Goal: Task Accomplishment & Management: Use online tool/utility

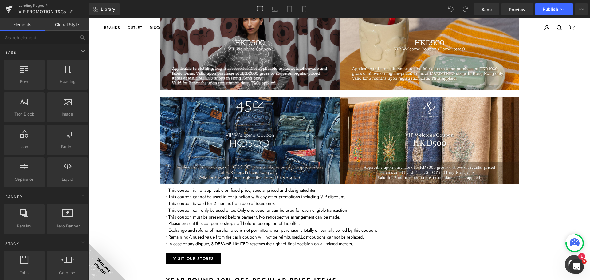
scroll to position [369, 0]
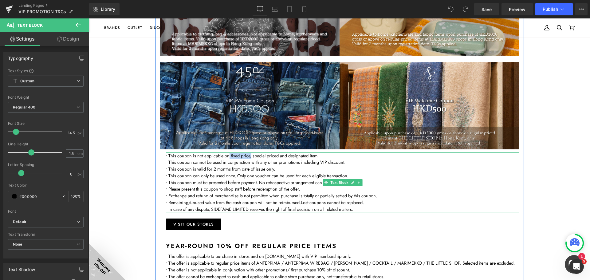
drag, startPoint x: 250, startPoint y: 157, endPoint x: 228, endPoint y: 156, distance: 22.5
click at [228, 156] on span "• This coupon is not applicable on fixed price, special priced and designated i…" at bounding box center [242, 155] width 153 height 6
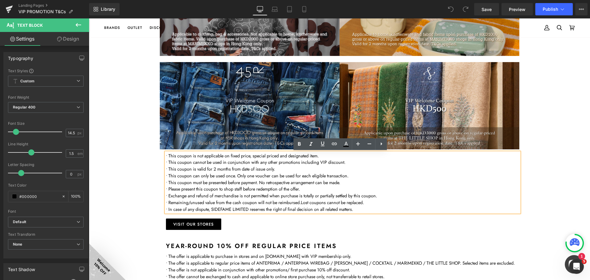
click at [268, 161] on p "• This coupon cannot be used in conjunction with any other promotions including…" at bounding box center [342, 162] width 353 height 7
click at [547, 184] on div "VIP exclusive Offers Heading We offer our VIP members a variety of flexible ben…" at bounding box center [339, 273] width 501 height 1188
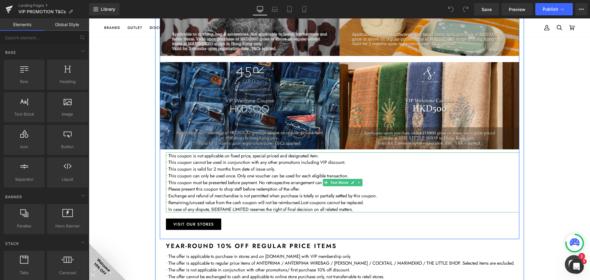
click at [342, 158] on p "• This coupon is not applicable on fixed price, special priced and designated i…" at bounding box center [342, 155] width 353 height 7
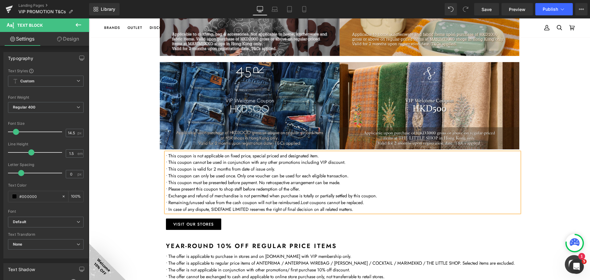
click at [562, 181] on div "VIP exclusive Offers Heading We offer our VIP members a variety of flexible ben…" at bounding box center [339, 273] width 501 height 1188
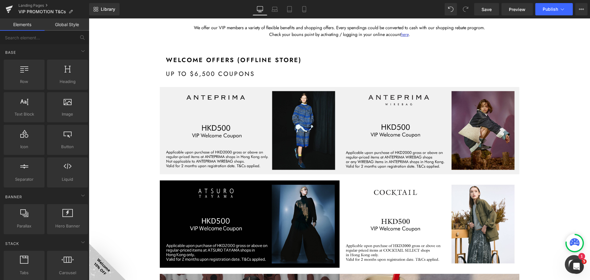
scroll to position [0, 0]
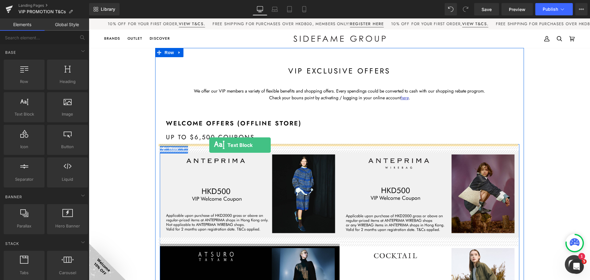
drag, startPoint x: 114, startPoint y: 123, endPoint x: 209, endPoint y: 145, distance: 97.8
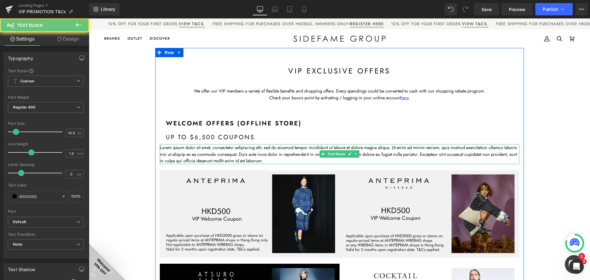
click at [231, 152] on p "Lorem ipsum dolor sit amet, consectetur adipiscing elit, sed do eiusmod tempor …" at bounding box center [339, 154] width 359 height 20
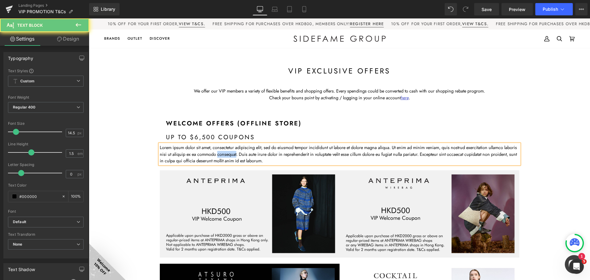
click at [231, 152] on p "Lorem ipsum dolor sit amet, consectetur adipiscing elit, sed do eiusmod tempor …" at bounding box center [339, 154] width 359 height 20
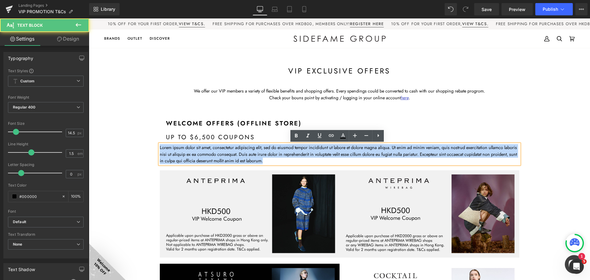
click at [231, 152] on p "Lorem ipsum dolor sit amet, consectetur adipiscing elit, sed do eiusmod tempor …" at bounding box center [339, 154] width 359 height 20
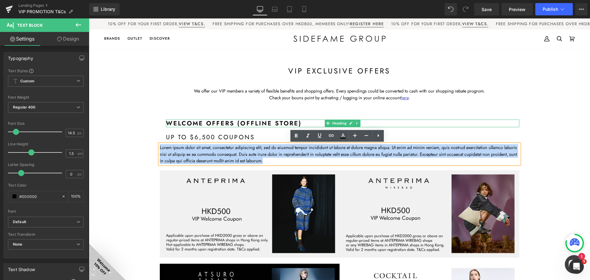
click at [237, 123] on h1 "welcome offers (offline store)" at bounding box center [342, 123] width 353 height 8
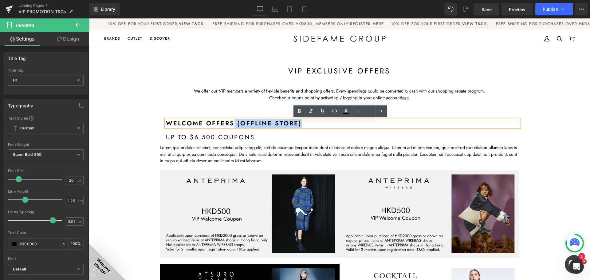
drag, startPoint x: 232, startPoint y: 123, endPoint x: 303, endPoint y: 124, distance: 71.0
click at [303, 124] on h1 "welcome offers (offline store)" at bounding box center [342, 123] width 353 height 8
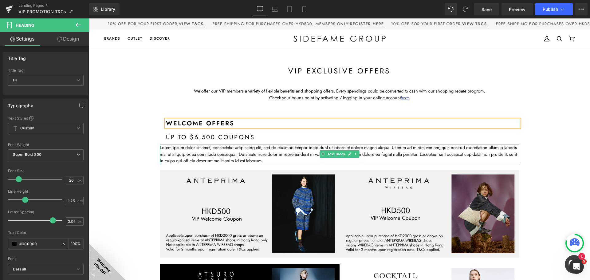
click at [216, 157] on p "Lorem ipsum dolor sit amet, consectetur adipiscing elit, sed do eiusmod tempor …" at bounding box center [339, 154] width 359 height 20
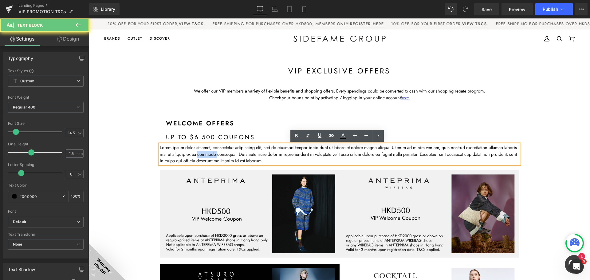
click at [216, 157] on p "Lorem ipsum dolor sit amet, consectetur adipiscing elit, sed do eiusmod tempor …" at bounding box center [339, 154] width 359 height 20
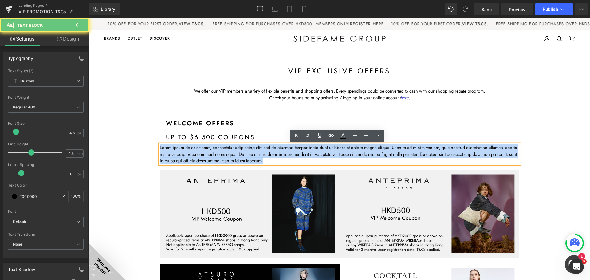
click at [216, 157] on p "Lorem ipsum dolor sit amet, consectetur adipiscing elit, sed do eiusmod tempor …" at bounding box center [339, 154] width 359 height 20
click at [216, 156] on p "Lorem ipsum dolor sit amet, consectetur adipiscing elit, sed do eiusmod tempor …" at bounding box center [339, 154] width 359 height 20
click at [298, 150] on p "Lorem ipsum dolor sit amet, consectetur adipiscing elit, sed do eiusmod tempor …" at bounding box center [339, 154] width 359 height 20
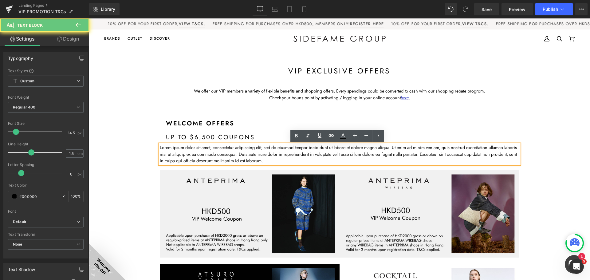
click at [267, 155] on p "Lorem ipsum dolor sit amet, consectetur adipiscing elit, sed do eiusmod tempor …" at bounding box center [339, 154] width 359 height 20
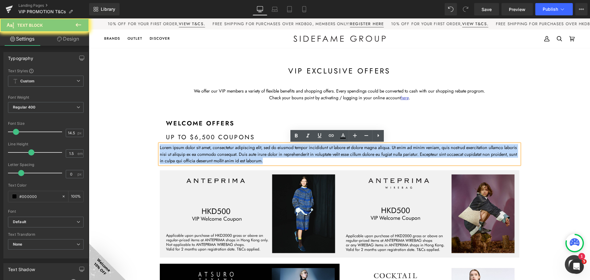
click at [267, 155] on p "Lorem ipsum dolor sit amet, consectetur adipiscing elit, sed do eiusmod tempor …" at bounding box center [339, 154] width 359 height 20
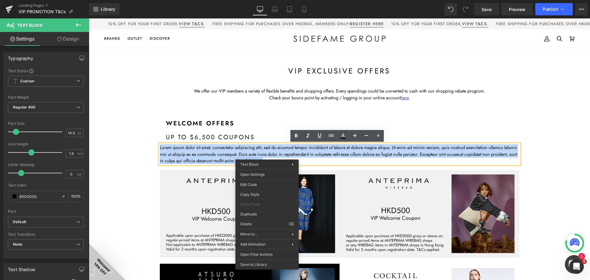
click at [323, 155] on p "Lorem ipsum dolor sit amet, consectetur adipiscing elit, sed do eiusmod tempor …" at bounding box center [339, 154] width 359 height 20
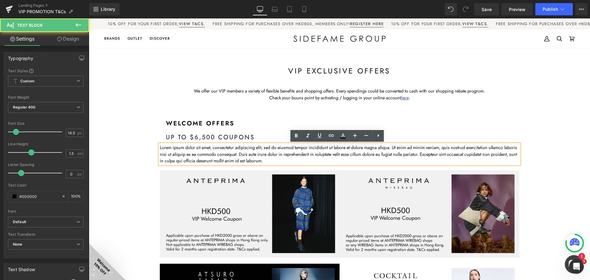
click at [292, 155] on p "Lorem ipsum dolor sit amet, consectetur adipiscing elit, sed do eiusmod tempor …" at bounding box center [339, 154] width 359 height 20
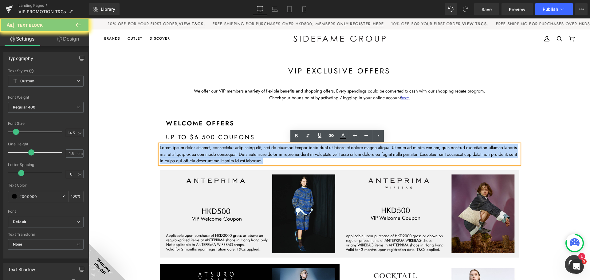
click at [292, 155] on p "Lorem ipsum dolor sit amet, consectetur adipiscing elit, sed do eiusmod tempor …" at bounding box center [339, 154] width 359 height 20
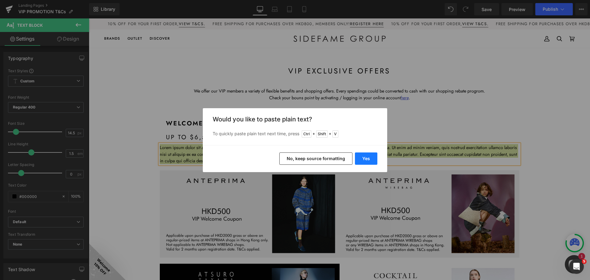
click at [373, 163] on button "Yes" at bounding box center [366, 158] width 22 height 12
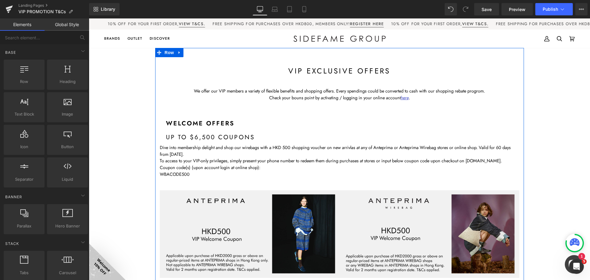
click at [215, 155] on p "Dive into membership delight and shop our wirebags with a HKD 500 shopping vouc…" at bounding box center [339, 151] width 359 height 14
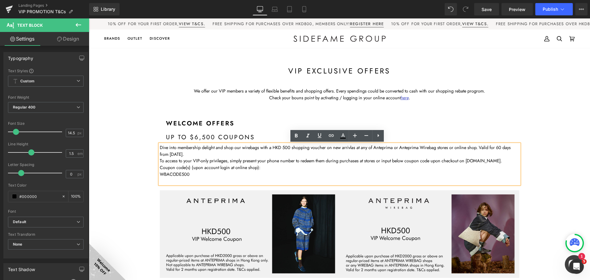
click at [283, 148] on p "Dive into membership delight and shop our wirebags with a HKD 500 shopping vouc…" at bounding box center [339, 151] width 359 height 14
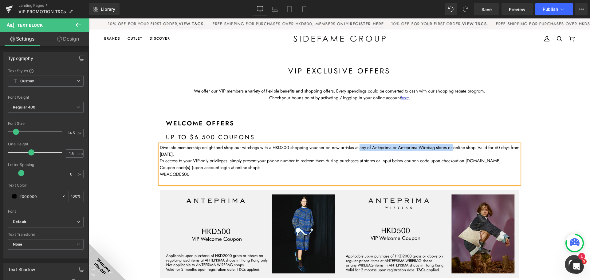
drag, startPoint x: 360, startPoint y: 147, endPoint x: 454, endPoint y: 147, distance: 94.0
click at [454, 147] on p "Dive into membership delight and shop our wirebags with a HKD300 shopping vouch…" at bounding box center [339, 151] width 359 height 14
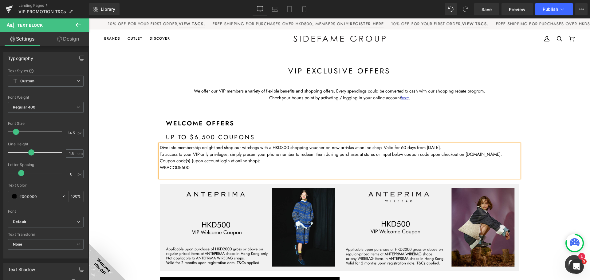
click at [209, 172] on p at bounding box center [339, 174] width 359 height 7
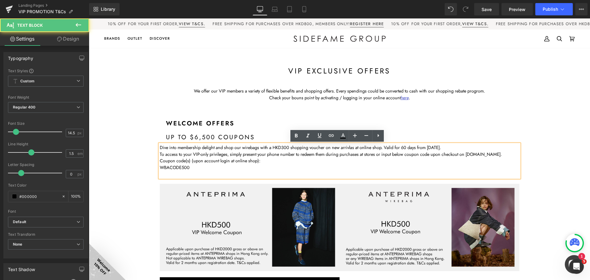
click at [180, 166] on p "WBACODE500" at bounding box center [339, 167] width 359 height 7
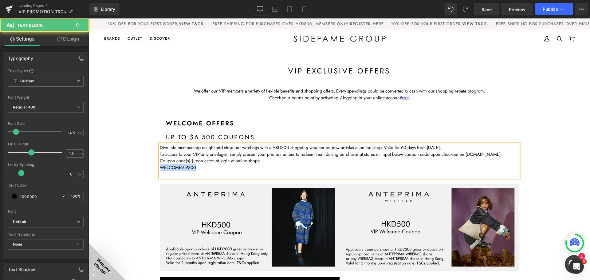
drag, startPoint x: 208, startPoint y: 166, endPoint x: 137, endPoint y: 166, distance: 70.9
click at [270, 161] on p "Coupon code(s) (upon account login at online shop):" at bounding box center [339, 160] width 359 height 7
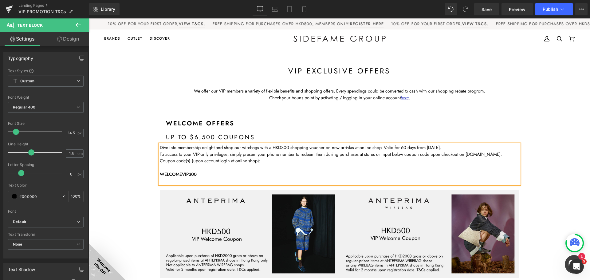
click at [190, 172] on strong "WELCOMEVIP300" at bounding box center [178, 174] width 37 height 6
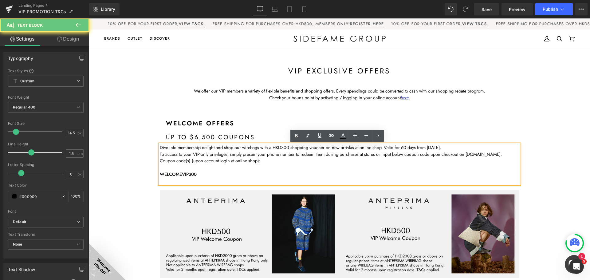
click at [221, 158] on p "Coupon code(s) (upon account login at online shop):" at bounding box center [339, 160] width 359 height 7
click at [207, 177] on p "WELCOMEVIP300" at bounding box center [339, 174] width 359 height 7
click at [205, 181] on p at bounding box center [339, 181] width 359 height 7
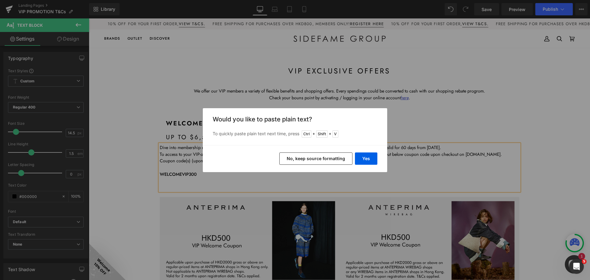
click at [337, 155] on button "No, keep source formatting" at bounding box center [315, 158] width 73 height 12
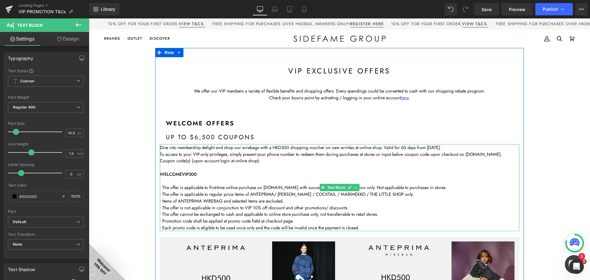
click at [310, 178] on p at bounding box center [339, 181] width 359 height 7
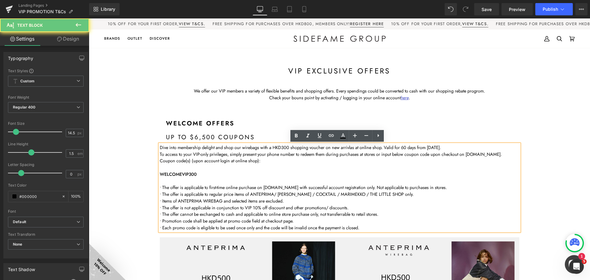
drag, startPoint x: 196, startPoint y: 149, endPoint x: 202, endPoint y: 149, distance: 6.5
click at [196, 149] on p "Dive into membership delight and shop our wirebags with a HKD300 shopping vouch…" at bounding box center [339, 147] width 359 height 7
drag, startPoint x: 157, startPoint y: 146, endPoint x: 305, endPoint y: 158, distance: 148.5
click at [160, 146] on p "Dive into membership delight and shop our wirebags with a HKD300 shopping vouch…" at bounding box center [339, 147] width 359 height 7
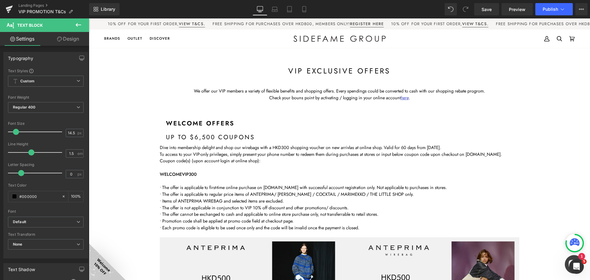
click at [77, 25] on icon at bounding box center [79, 25] width 6 height 4
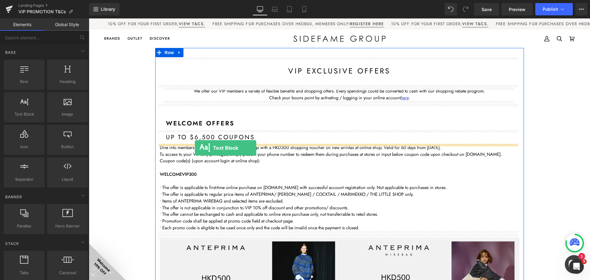
drag, startPoint x: 115, startPoint y: 133, endPoint x: 194, endPoint y: 147, distance: 80.8
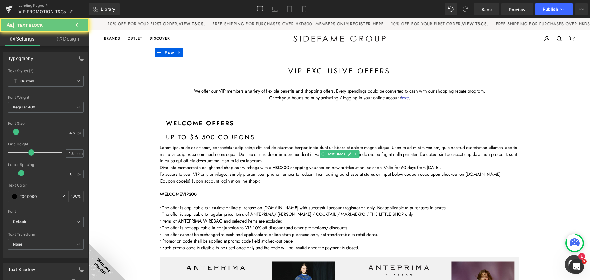
click at [194, 149] on p "Lorem ipsum dolor sit amet, consectetur adipiscing elit, sed do eiusmod tempor …" at bounding box center [339, 154] width 359 height 20
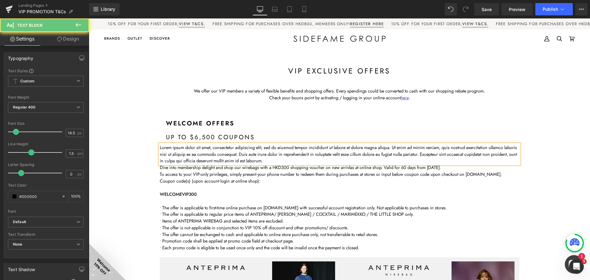
click at [195, 149] on p "Lorem ipsum dolor sit amet, consectetur adipiscing elit, sed do eiusmod tempor …" at bounding box center [339, 154] width 359 height 20
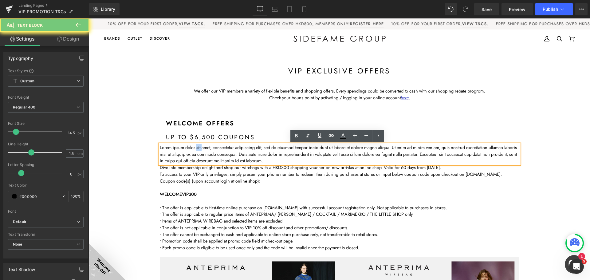
click at [195, 149] on p "Lorem ipsum dolor sit amet, consectetur adipiscing elit, sed do eiusmod tempor …" at bounding box center [339, 154] width 359 height 20
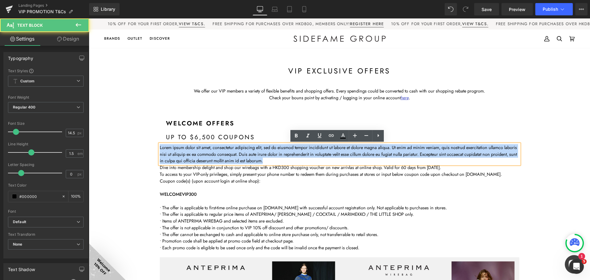
click at [195, 149] on p "Lorem ipsum dolor sit amet, consectetur adipiscing elit, sed do eiusmod tempor …" at bounding box center [339, 154] width 359 height 20
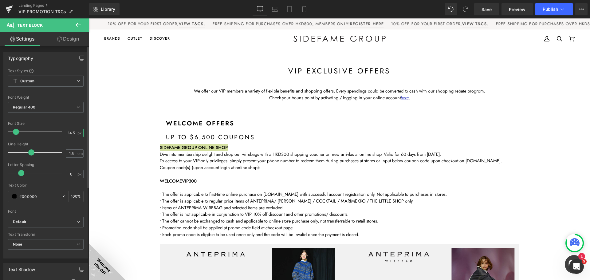
click at [70, 131] on input "14.5" at bounding box center [71, 133] width 11 height 8
type input "16"
click at [46, 109] on span "Regular 400" at bounding box center [46, 107] width 76 height 11
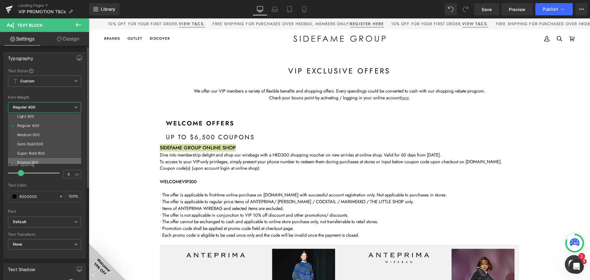
scroll to position [31, 0]
click at [34, 133] on div "Semi Bold 600" at bounding box center [30, 133] width 26 height 4
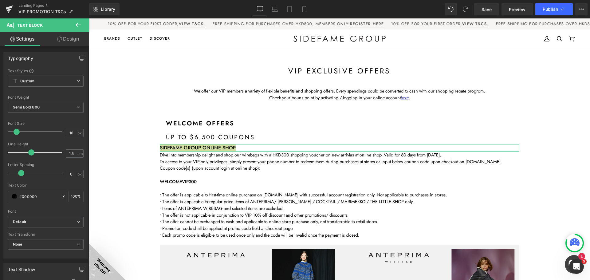
click at [73, 36] on link "Design" at bounding box center [68, 39] width 45 height 14
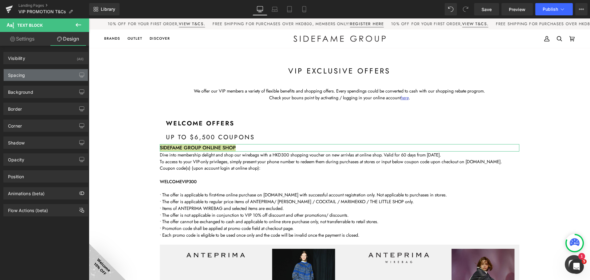
click at [34, 74] on div "Spacing" at bounding box center [46, 75] width 84 height 12
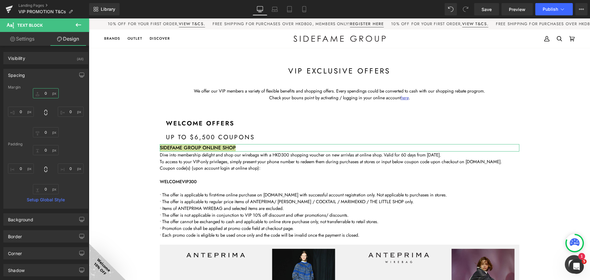
click at [48, 94] on input "0" at bounding box center [46, 93] width 26 height 10
type input "10"
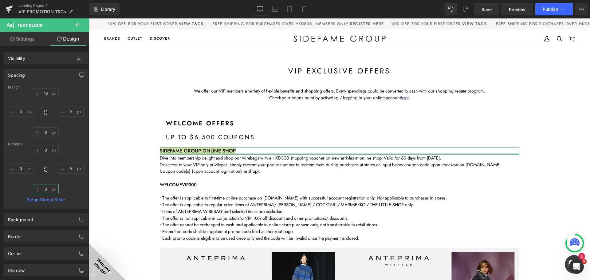
click at [45, 186] on input "0" at bounding box center [46, 189] width 26 height 10
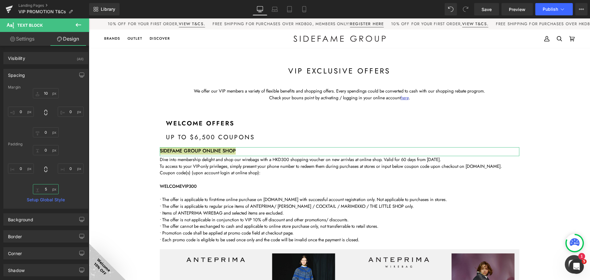
type input "5"
click at [15, 39] on link "Settings" at bounding box center [22, 39] width 45 height 14
type input "100"
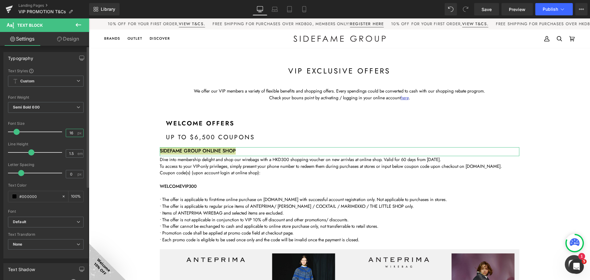
click at [70, 131] on input "16" at bounding box center [71, 133] width 11 height 8
type input "20"
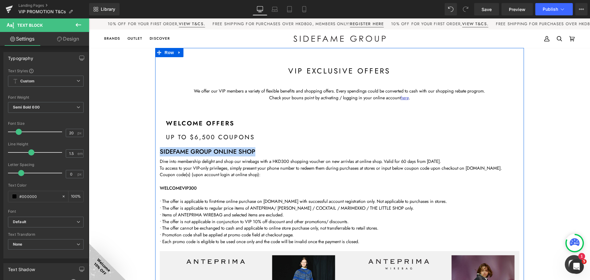
click at [193, 135] on span "Up to $6,500 coupons" at bounding box center [210, 137] width 89 height 9
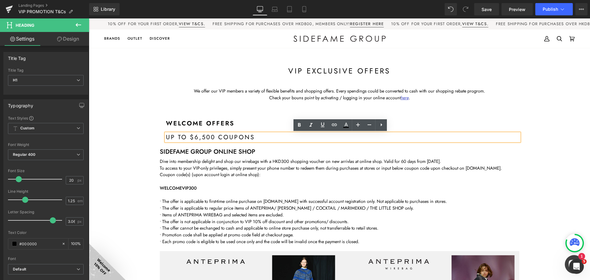
click at [193, 135] on span "Up to $6,500 coupons" at bounding box center [210, 137] width 89 height 9
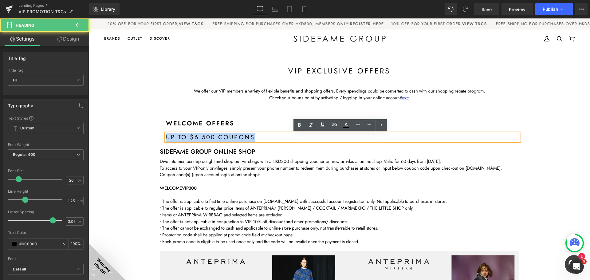
click at [193, 135] on span "Up to $6,500 coupons" at bounding box center [210, 137] width 89 height 9
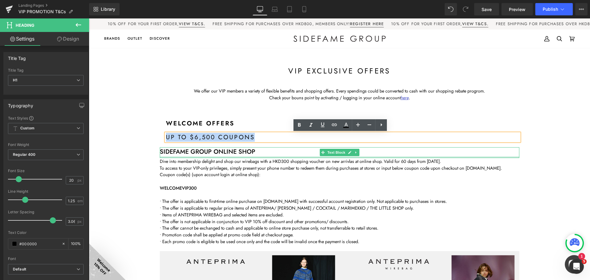
click at [197, 150] on strong "SIDEFAME GROUP ONLINE SHOP" at bounding box center [208, 151] width 96 height 9
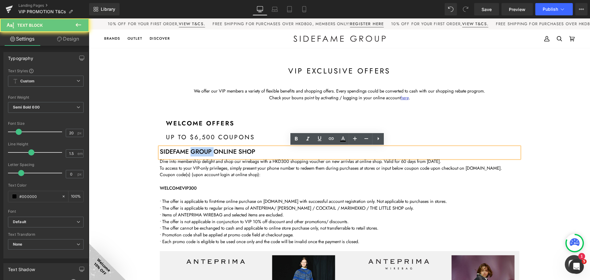
click at [197, 150] on strong "SIDEFAME GROUP ONLINE SHOP" at bounding box center [208, 151] width 96 height 9
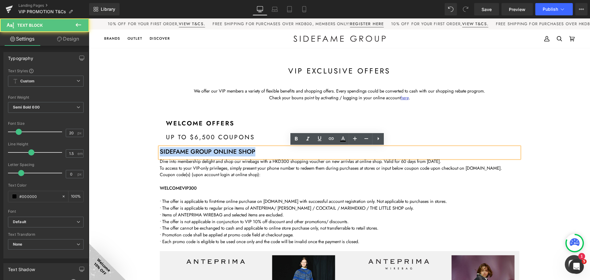
click at [197, 150] on strong "SIDEFAME GROUP ONLINE SHOP" at bounding box center [208, 151] width 96 height 9
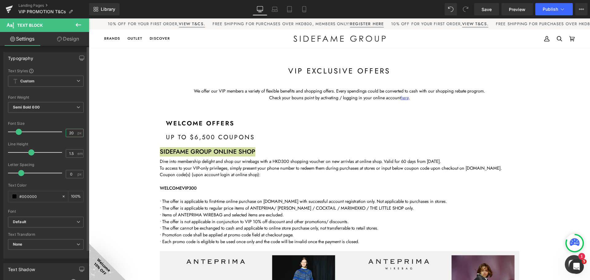
click at [72, 132] on input "20" at bounding box center [71, 133] width 11 height 8
type input "18"
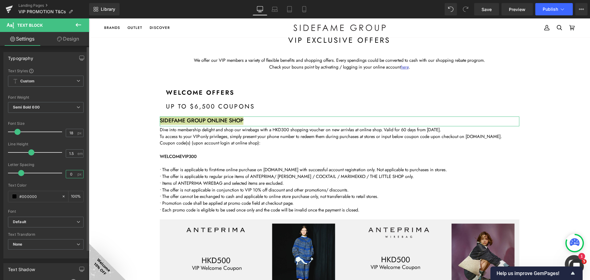
click at [72, 173] on input "0" at bounding box center [71, 174] width 11 height 8
type input "1"
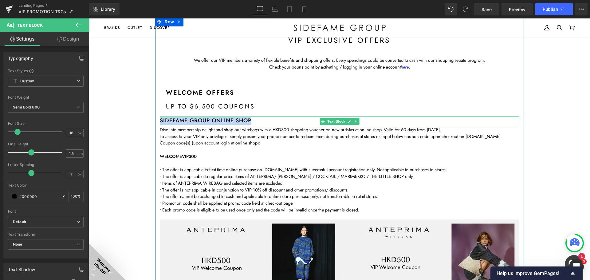
click at [256, 121] on p "SIDEFAME GROUP ONLINE SHOP" at bounding box center [339, 120] width 359 height 8
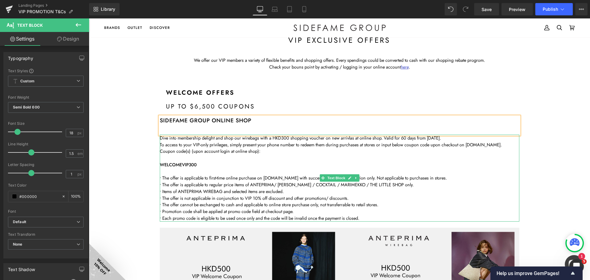
click at [283, 139] on span "Dive into membership delight and shop our wirebags with a HKD300 shopping vouch…" at bounding box center [300, 138] width 281 height 6
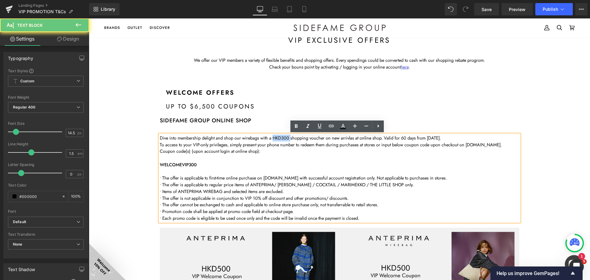
click at [283, 139] on span "Dive into membership delight and shop our wirebags with a HKD300 shopping vouch…" at bounding box center [300, 138] width 281 height 6
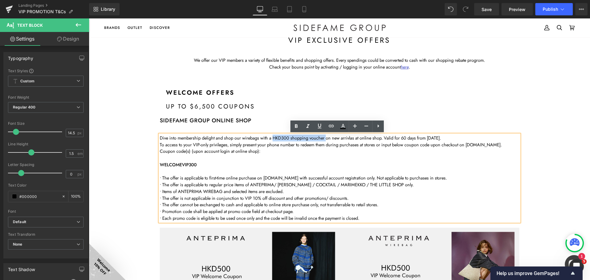
drag, startPoint x: 324, startPoint y: 138, endPoint x: 272, endPoint y: 138, distance: 52.2
click at [272, 138] on span "Dive into membership delight and shop our wirebags with a HKD300 shopping vouch…" at bounding box center [300, 138] width 281 height 6
copy span "HKD300 shopping voucher"
click at [209, 126] on p at bounding box center [339, 129] width 359 height 8
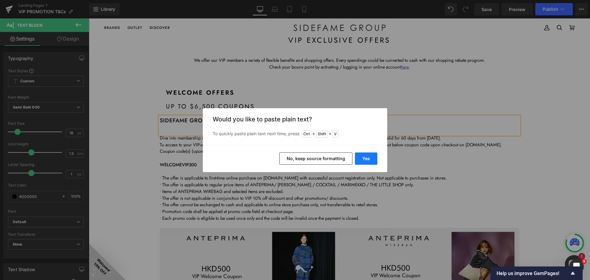
drag, startPoint x: 364, startPoint y: 155, endPoint x: 276, endPoint y: 137, distance: 89.9
click at [364, 155] on button "Yes" at bounding box center [366, 158] width 22 height 12
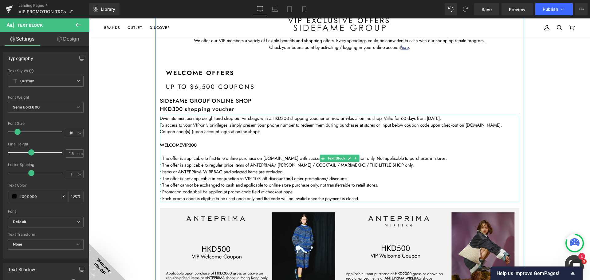
scroll to position [61, 0]
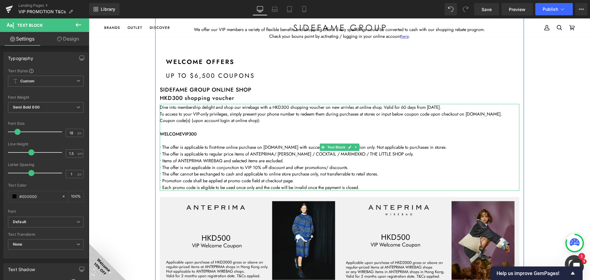
click at [174, 135] on strong "WELCOMEVIP300" at bounding box center [178, 134] width 37 height 6
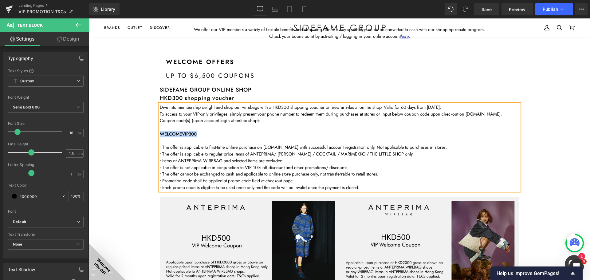
click at [174, 135] on strong "WELCOMEVIP300" at bounding box center [178, 134] width 37 height 6
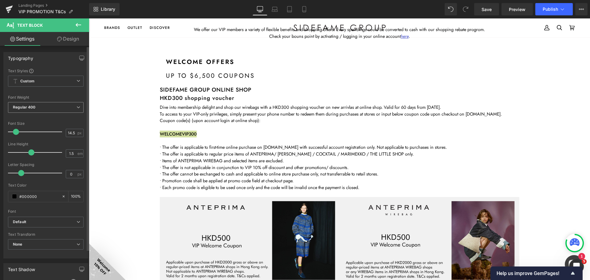
click at [29, 107] on b "Regular 400" at bounding box center [24, 107] width 23 height 5
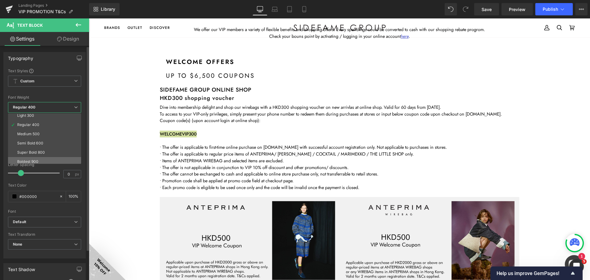
scroll to position [31, 0]
click at [41, 144] on div "Super Bold 800" at bounding box center [31, 142] width 28 height 4
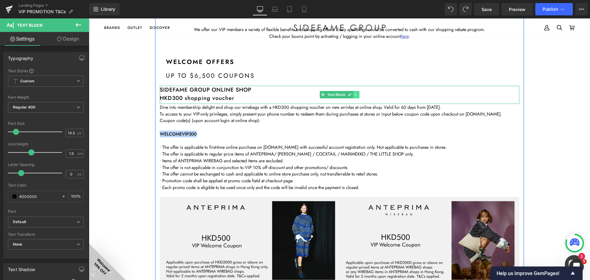
click at [354, 96] on icon at bounding box center [355, 95] width 3 height 4
click at [351, 95] on icon at bounding box center [352, 94] width 3 height 3
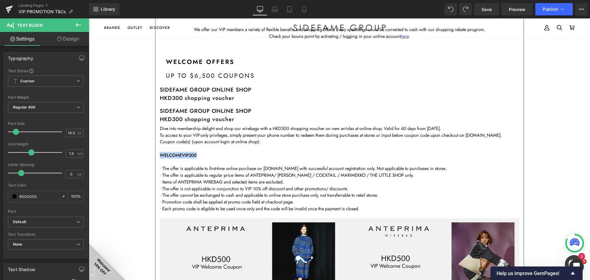
click at [227, 112] on strong "SIDEFAME GROUP ONLINE SHOP" at bounding box center [206, 111] width 92 height 8
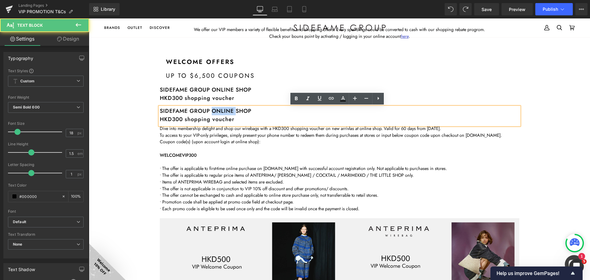
click at [227, 112] on strong "SIDEFAME GROUP ONLINE SHOP" at bounding box center [206, 111] width 92 height 8
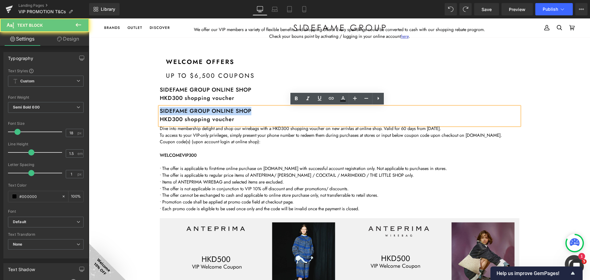
click at [227, 112] on strong "SIDEFAME GROUP ONLINE SHOP" at bounding box center [206, 111] width 92 height 8
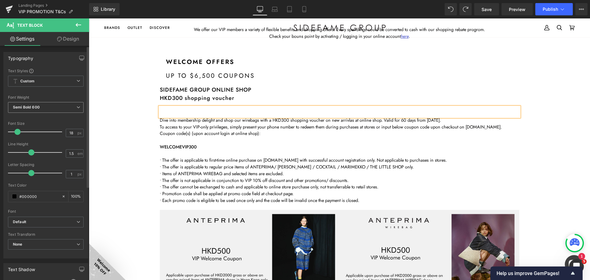
click at [62, 108] on span "Semi Bold 600" at bounding box center [46, 107] width 76 height 11
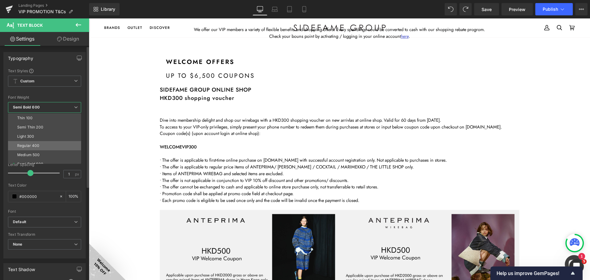
click at [40, 143] on li "Regular 400" at bounding box center [46, 145] width 76 height 9
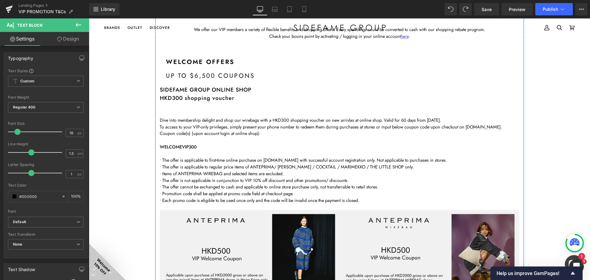
click at [173, 112] on p at bounding box center [339, 111] width 359 height 8
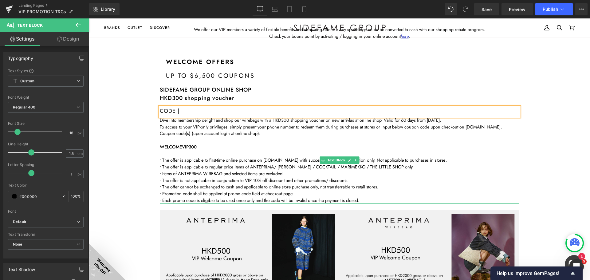
click at [177, 148] on strong "WELCOMEVIP300" at bounding box center [178, 146] width 37 height 6
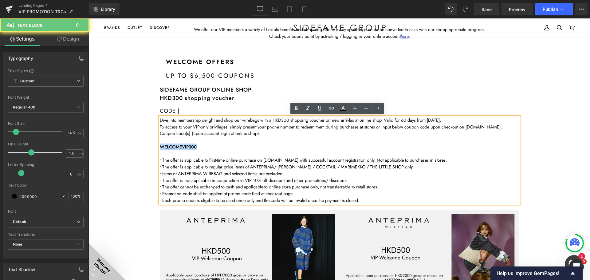
click at [177, 148] on strong "WELCOMEVIP300" at bounding box center [178, 146] width 37 height 6
copy strong "WELCOMEVIP300"
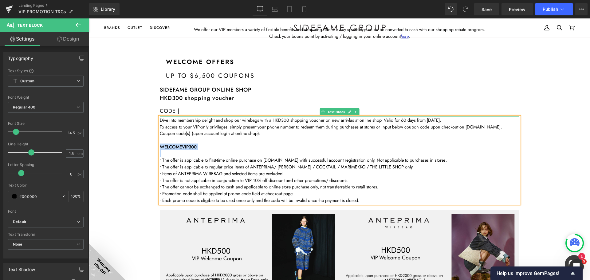
click at [204, 108] on div at bounding box center [339, 108] width 359 height 2
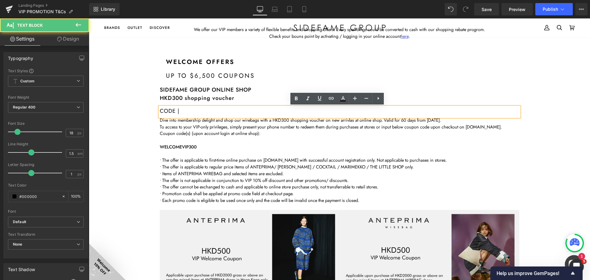
click at [204, 111] on div "CODE |" at bounding box center [339, 112] width 359 height 10
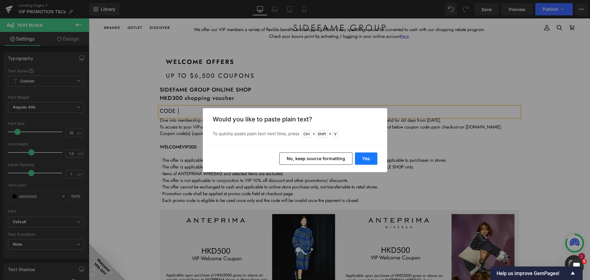
drag, startPoint x: 364, startPoint y: 161, endPoint x: 110, endPoint y: 134, distance: 255.8
click at [364, 161] on button "Yes" at bounding box center [366, 158] width 22 height 12
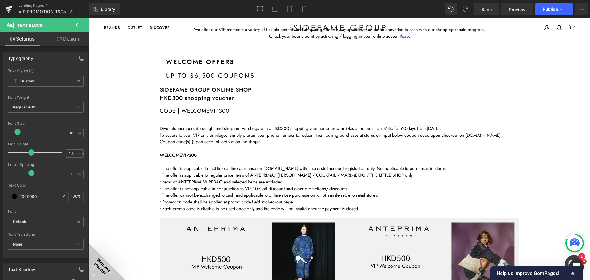
click at [234, 113] on div "CODE | WELCOMEVIP300" at bounding box center [339, 116] width 359 height 18
click at [77, 173] on span "px" at bounding box center [79, 174] width 5 height 4
click at [72, 174] on input "1" at bounding box center [71, 174] width 11 height 8
type input "0.5"
click at [63, 165] on div "Letter Spacing" at bounding box center [46, 164] width 76 height 4
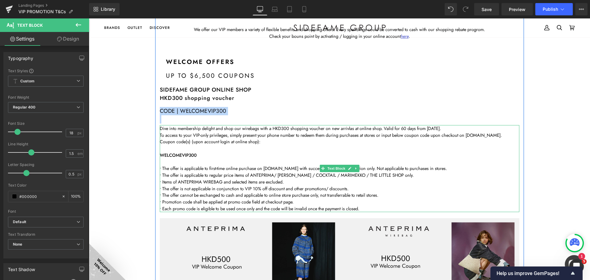
click at [197, 136] on p "To access to your VIP-only privileges, simply present your phone number to rede…" at bounding box center [339, 135] width 359 height 7
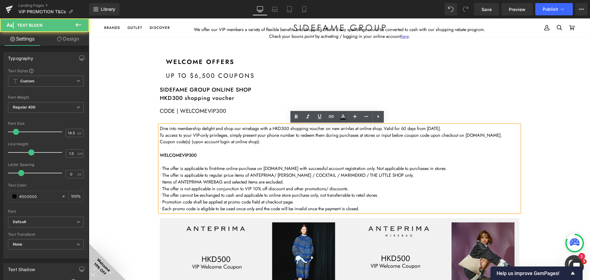
click at [207, 110] on div "CODE | WELCOMEVIP300" at bounding box center [339, 116] width 359 height 18
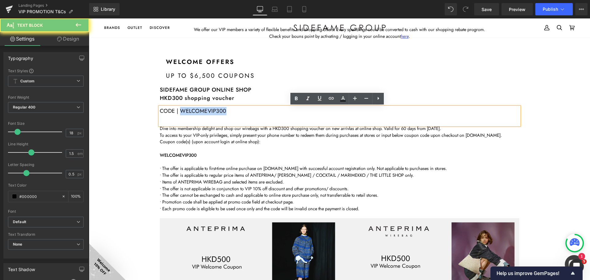
click at [207, 110] on div "CODE | WELCOMEVIP300" at bounding box center [339, 116] width 359 height 18
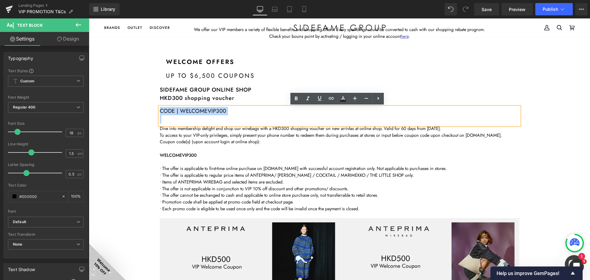
click at [215, 113] on div "CODE | WELCOMEVIP300" at bounding box center [339, 116] width 359 height 18
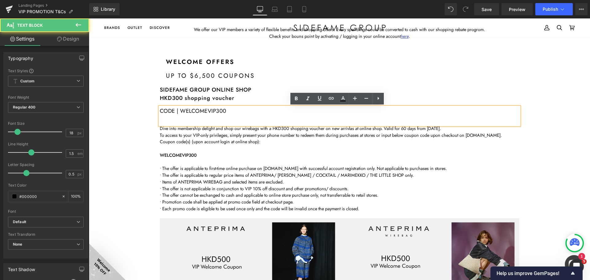
click at [246, 110] on div "CODE | WELCOMEVIP300" at bounding box center [339, 116] width 359 height 18
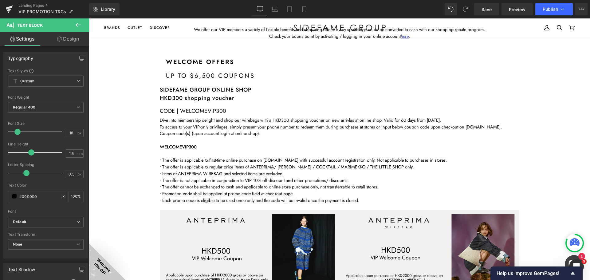
click at [66, 41] on link "Design" at bounding box center [68, 39] width 45 height 14
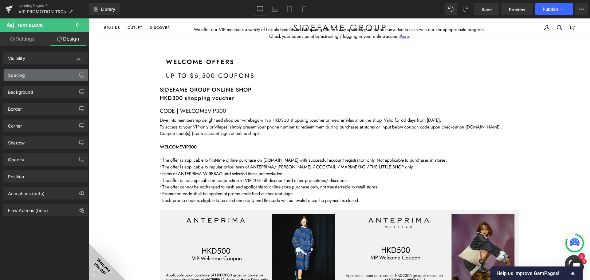
click at [44, 72] on div "Spacing" at bounding box center [46, 75] width 84 height 12
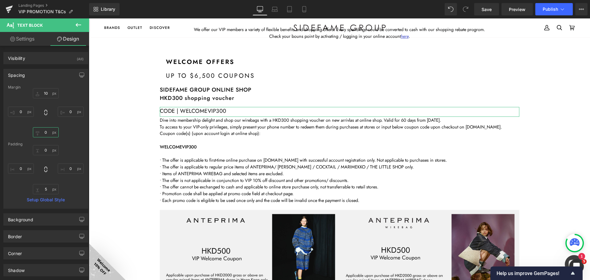
click at [47, 132] on input "0" at bounding box center [46, 132] width 26 height 10
type input "10"
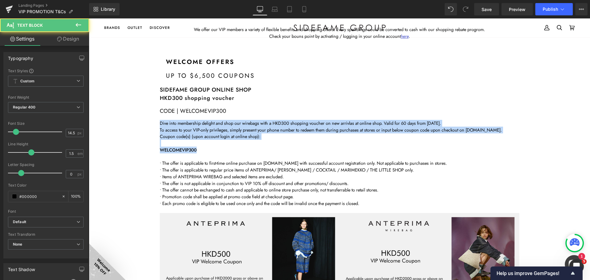
drag, startPoint x: 203, startPoint y: 152, endPoint x: 152, endPoint y: 121, distance: 59.6
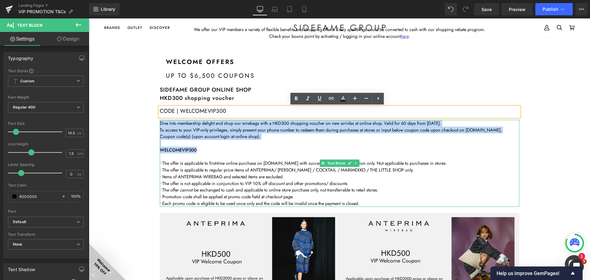
click at [190, 144] on p at bounding box center [339, 143] width 359 height 7
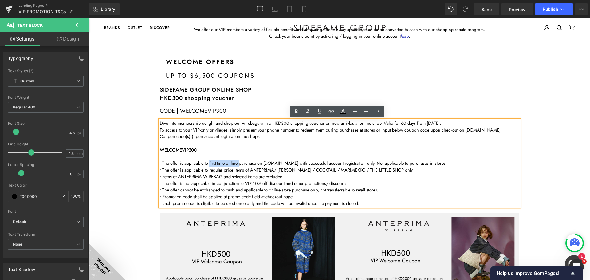
drag, startPoint x: 208, startPoint y: 163, endPoint x: 239, endPoint y: 163, distance: 30.4
click at [239, 163] on span "• The offer is applicable to first-time online purchase on [DOMAIN_NAME] with s…" at bounding box center [303, 163] width 287 height 6
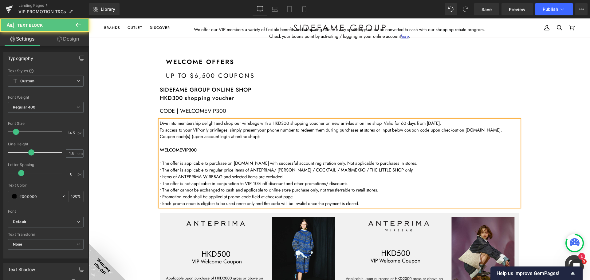
click at [277, 170] on span "• The offer is applicable to regular price items of ANTEPRIMA/ [PERSON_NAME] / …" at bounding box center [287, 169] width 254 height 6
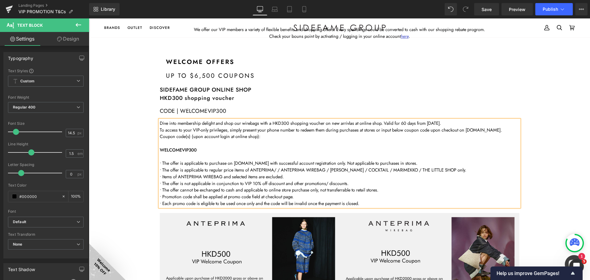
click at [264, 178] on span "• Items of ANTEPRIMA WIREBAG and selected items are excluded." at bounding box center [222, 176] width 124 height 6
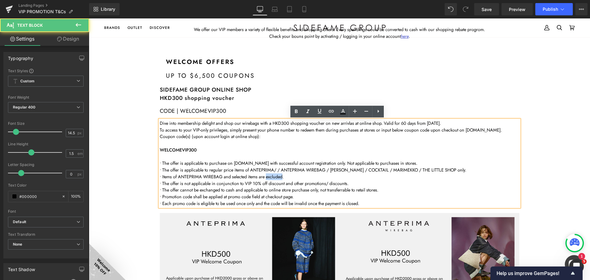
click at [264, 178] on span "• Items of ANTEPRIMA WIREBAG and selected items are excluded." at bounding box center [222, 176] width 124 height 6
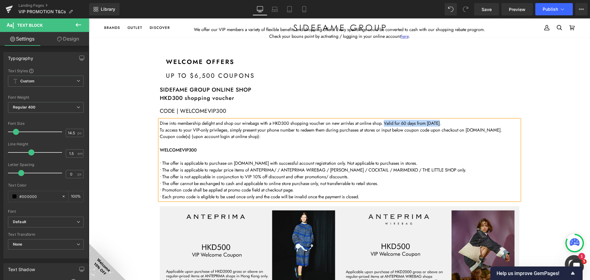
drag, startPoint x: 411, startPoint y: 124, endPoint x: 384, endPoint y: 123, distance: 26.7
click at [384, 123] on p "Dive into membership delight and shop our wirebags with a HKD300 shopping vouch…" at bounding box center [339, 123] width 359 height 7
drag, startPoint x: 387, startPoint y: 124, endPoint x: 392, endPoint y: 127, distance: 5.5
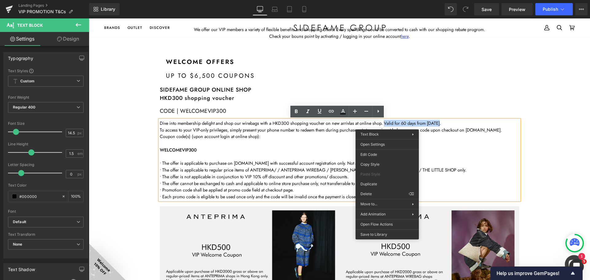
click at [416, 122] on span "Dive into membership delight and shop our wirebags with a HKD300 shopping vouch…" at bounding box center [300, 123] width 281 height 6
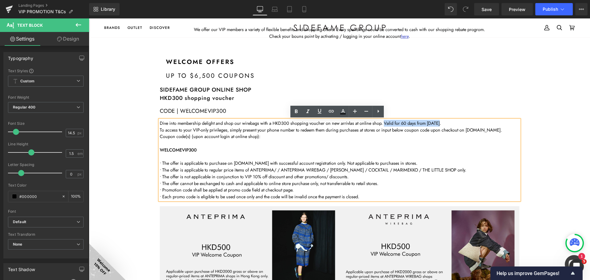
drag, startPoint x: 438, startPoint y: 124, endPoint x: 383, endPoint y: 124, distance: 54.4
click at [383, 124] on span "Dive into membership delight and shop our wirebags with a HKD300 shopping vouch…" at bounding box center [300, 123] width 281 height 6
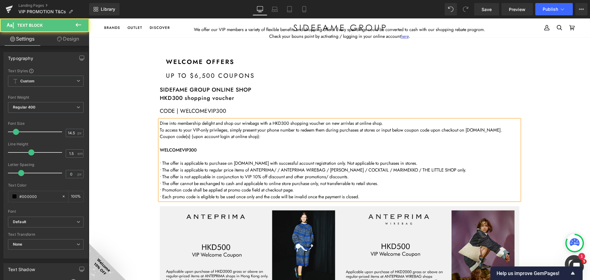
click at [386, 182] on p "• The offer is applicable to purchase on [DOMAIN_NAME] with successful account …" at bounding box center [339, 180] width 359 height 40
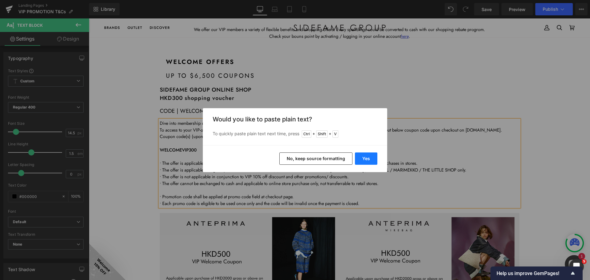
click at [370, 155] on button "Yes" at bounding box center [366, 158] width 22 height 12
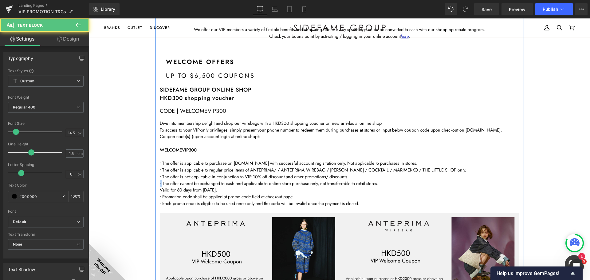
drag, startPoint x: 160, startPoint y: 183, endPoint x: 153, endPoint y: 183, distance: 7.4
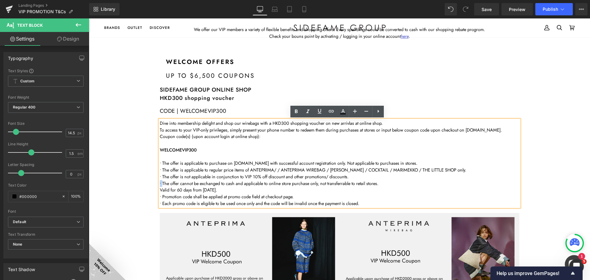
copy span "•"
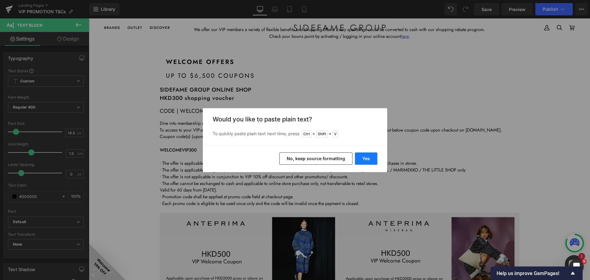
click at [368, 158] on button "Yes" at bounding box center [366, 158] width 22 height 12
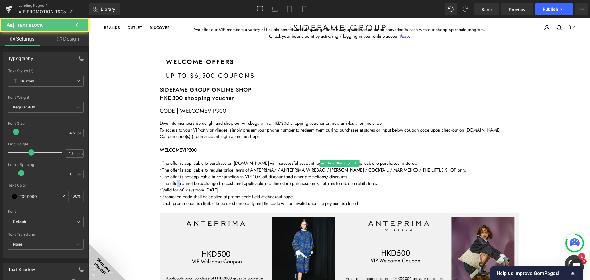
click at [175, 184] on span "• The offer cannot be exchanged to cash and applicable to online store purchase…" at bounding box center [269, 183] width 218 height 6
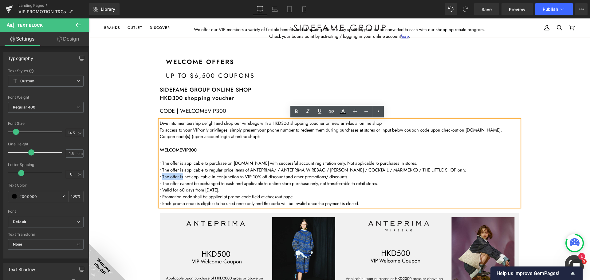
drag, startPoint x: 182, startPoint y: 177, endPoint x: 160, endPoint y: 177, distance: 21.2
click at [160, 177] on span "• The offer is not applicable in conjunction to VIP 10% off discount and other …" at bounding box center [254, 176] width 189 height 6
copy span "The offer is"
click at [161, 189] on span "• Valid for 60 days from [DATE]." at bounding box center [190, 189] width 60 height 6
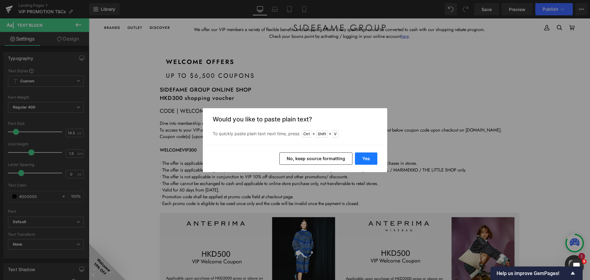
click at [365, 160] on button "Yes" at bounding box center [366, 158] width 22 height 12
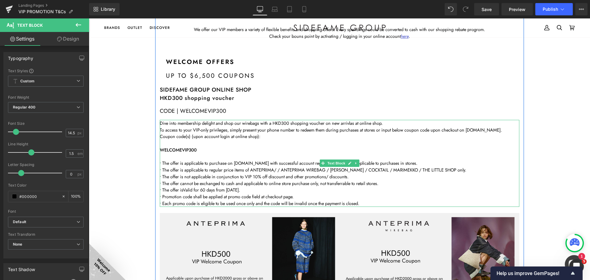
click at [183, 190] on span "• The offer isValid for 60 days from [DATE]." at bounding box center [200, 189] width 80 height 6
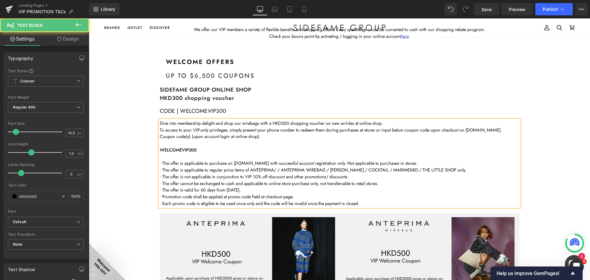
click at [213, 190] on span "• The offer is valid for 60 days from [DATE]." at bounding box center [200, 189] width 81 height 6
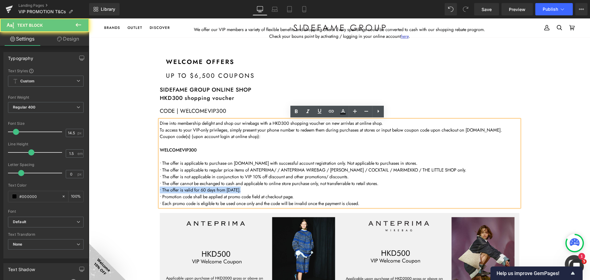
click at [213, 189] on span "• The offer is valid for 60 days from [DATE]." at bounding box center [200, 189] width 81 height 6
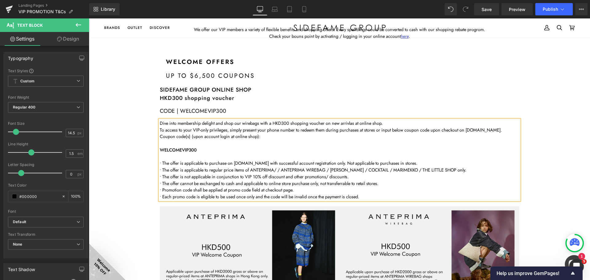
click at [359, 178] on p "• The offer is applicable to purchase on [DOMAIN_NAME] with successful account …" at bounding box center [339, 173] width 359 height 27
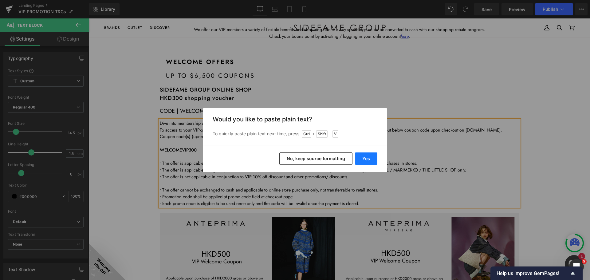
click at [365, 161] on button "Yes" at bounding box center [366, 158] width 22 height 12
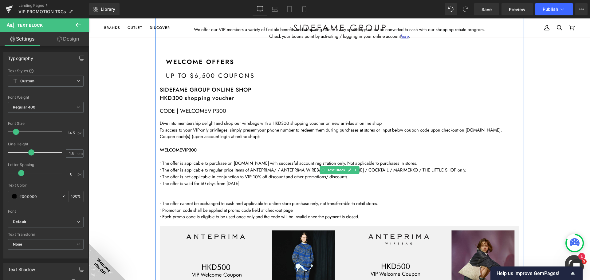
click at [228, 186] on p "• The offer is valid for 60 days from [DATE]." at bounding box center [339, 183] width 359 height 7
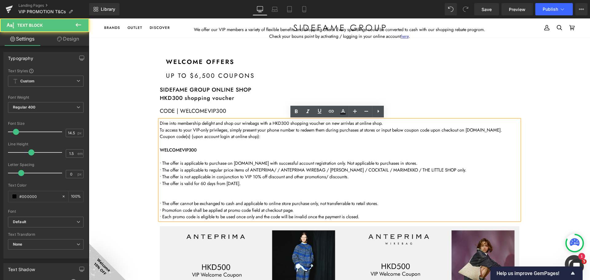
click at [229, 189] on p at bounding box center [339, 189] width 359 height 7
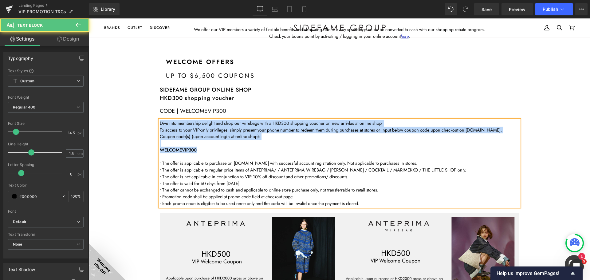
drag, startPoint x: 195, startPoint y: 148, endPoint x: 145, endPoint y: 123, distance: 56.6
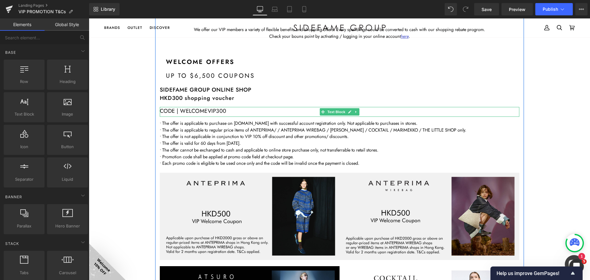
click at [206, 113] on div "CODE | WELCOMEVIP300" at bounding box center [339, 112] width 359 height 10
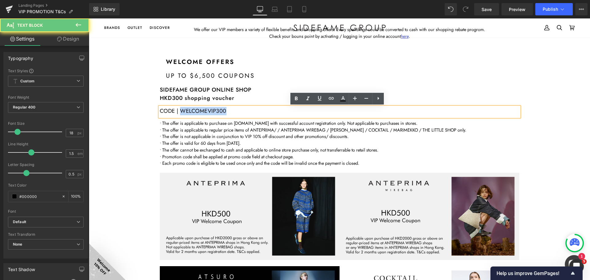
click at [206, 113] on div "CODE | WELCOMEVIP300" at bounding box center [339, 112] width 359 height 10
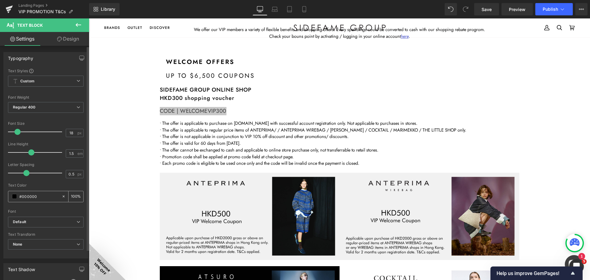
click at [16, 196] on span at bounding box center [14, 196] width 5 height 5
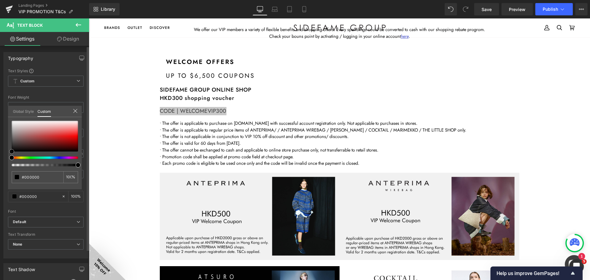
type input "#ad2e2e"
drag, startPoint x: 50, startPoint y: 138, endPoint x: 49, endPoint y: 169, distance: 31.0
click at [50, 138] on div at bounding box center [45, 136] width 66 height 31
drag, startPoint x: 44, startPoint y: 177, endPoint x: 0, endPoint y: 154, distance: 49.4
click at [0, 158] on div "Typography Text Styles Custom Custom Setup Global Style Custom Setup Global Sty…" at bounding box center [46, 152] width 92 height 211
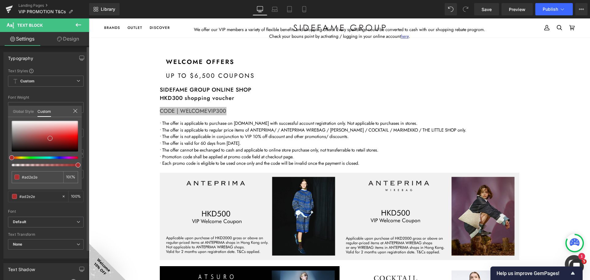
type input "7"
type input "0"
type input "7e"
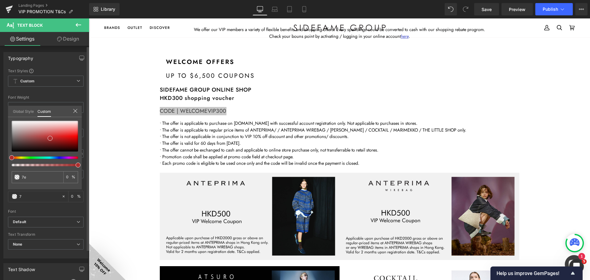
type input "7e"
type input "7e7"
type input "100"
type input "7e7e"
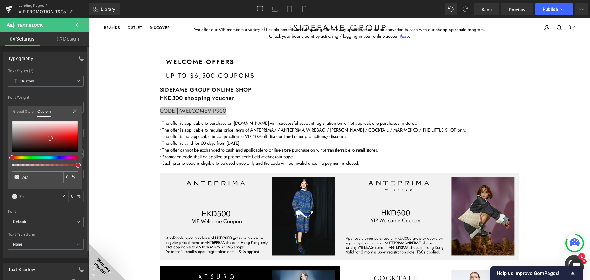
type input "100"
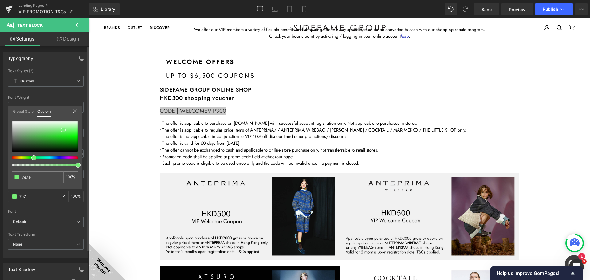
type input "7e7e"
type input "93"
type input "7e7e7"
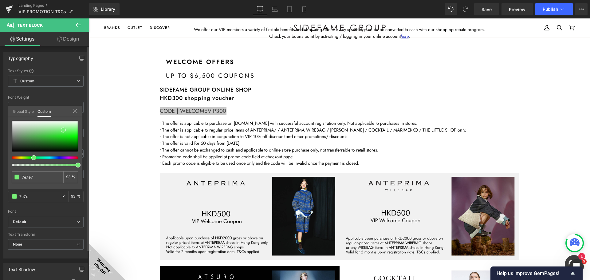
type input "0"
type input "7e7e7e"
type input "100"
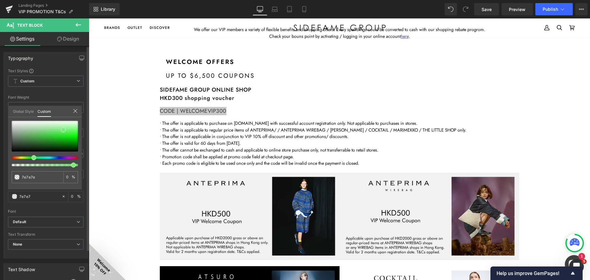
type input "100"
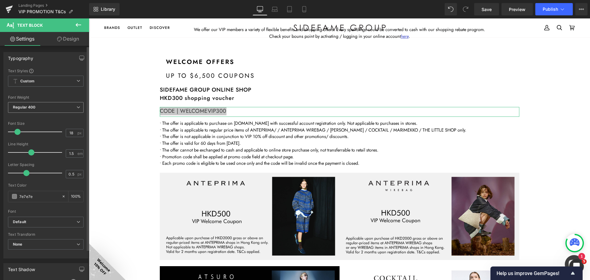
click at [27, 109] on b "Regular 400" at bounding box center [24, 107] width 23 height 5
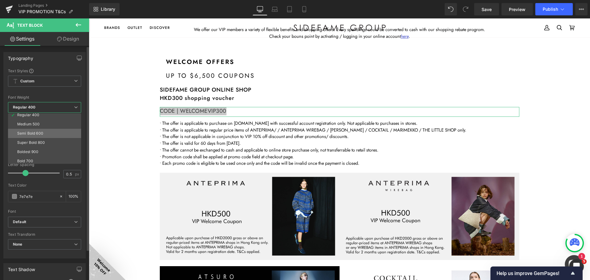
click at [37, 132] on div "Semi Bold 600" at bounding box center [30, 133] width 26 height 4
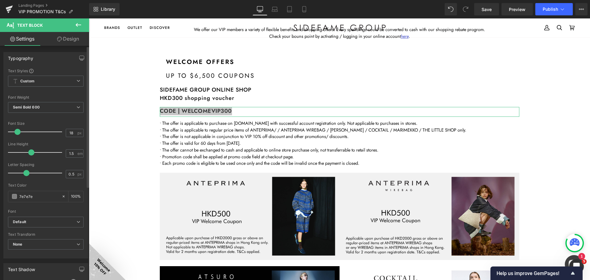
click at [76, 68] on div "Text Styles" at bounding box center [46, 70] width 76 height 5
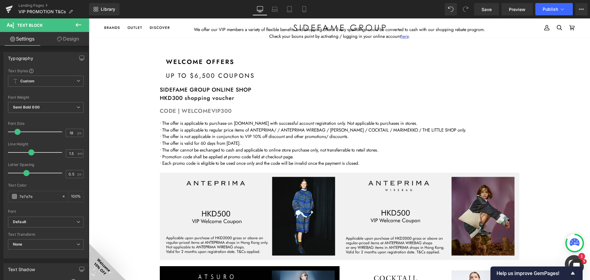
drag, startPoint x: 156, startPoint y: 114, endPoint x: 156, endPoint y: 110, distance: 4.3
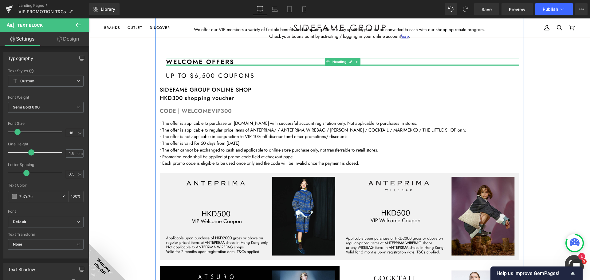
click at [232, 62] on h1 "welcome offers" at bounding box center [342, 62] width 353 height 8
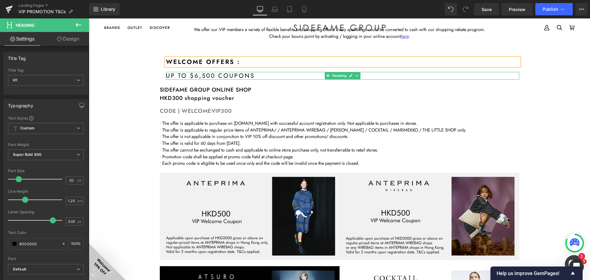
click at [234, 75] on span "Up to $6,500 coupons" at bounding box center [210, 75] width 89 height 9
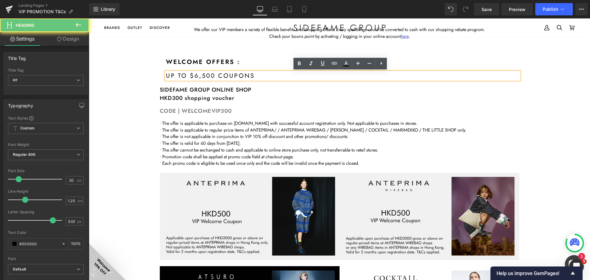
click at [234, 75] on span "Up to $6,500 coupons" at bounding box center [210, 75] width 89 height 9
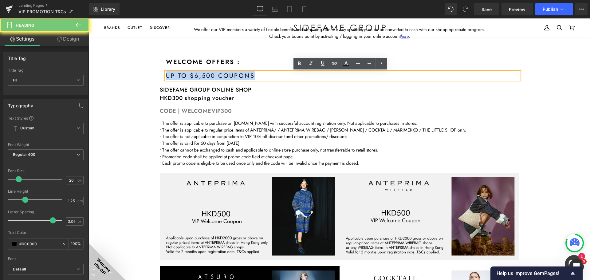
click at [234, 75] on span "Up to $6,500 coupons" at bounding box center [210, 75] width 89 height 9
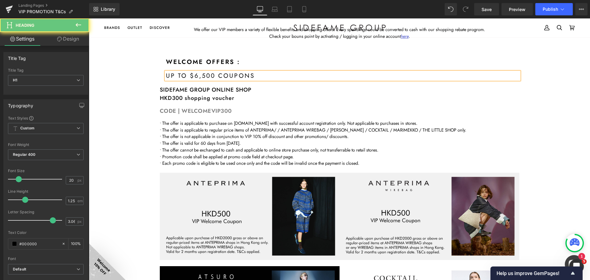
click at [239, 76] on span "Up to $6,500 coupons" at bounding box center [210, 75] width 89 height 9
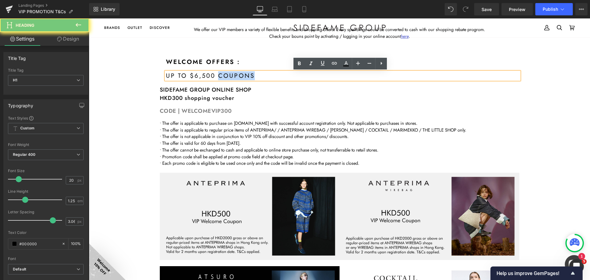
click at [239, 76] on span "Up to $6,500 coupons" at bounding box center [210, 75] width 89 height 9
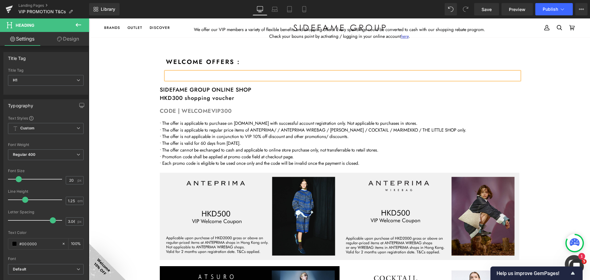
click at [237, 61] on h1 "welcome offers :" at bounding box center [342, 62] width 353 height 8
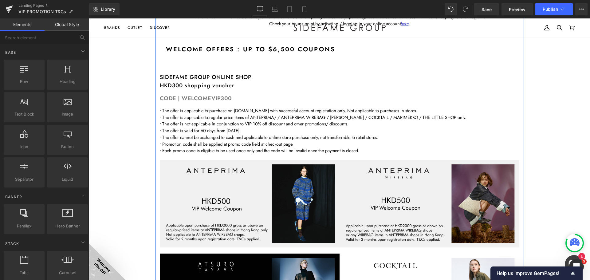
scroll to position [0, 0]
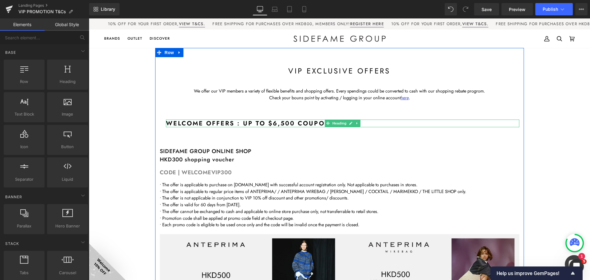
click at [181, 121] on div "welcome offers : Up to $6,500 coupons Heading" at bounding box center [342, 123] width 353 height 8
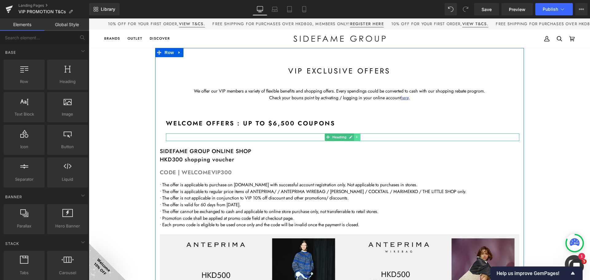
click at [355, 138] on icon at bounding box center [356, 137] width 3 height 4
click at [357, 137] on link at bounding box center [360, 136] width 6 height 7
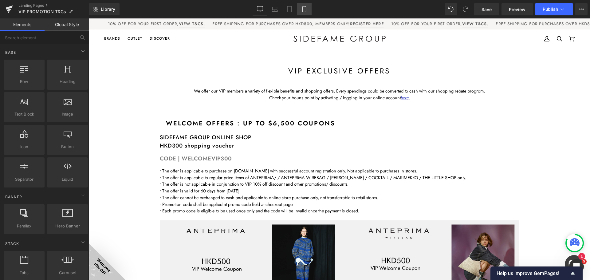
click at [306, 11] on icon at bounding box center [303, 9] width 3 height 6
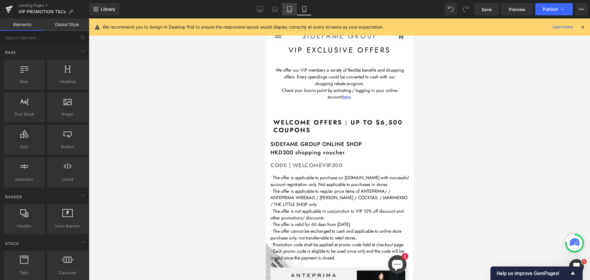
click at [290, 11] on icon at bounding box center [289, 9] width 6 height 6
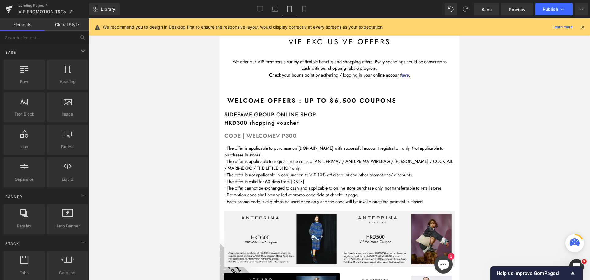
scroll to position [27, 0]
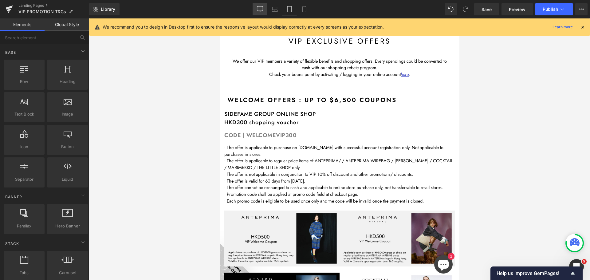
click at [262, 8] on icon at bounding box center [260, 9] width 6 height 6
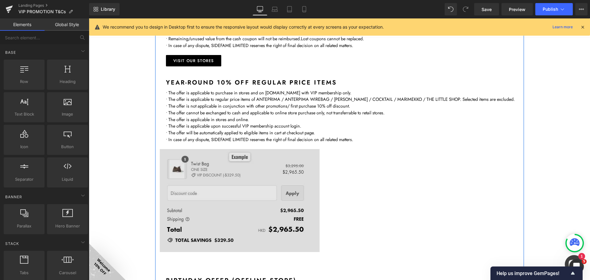
scroll to position [591, 0]
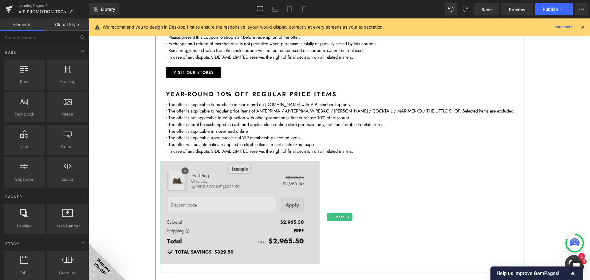
click at [178, 175] on img at bounding box center [339, 217] width 359 height 112
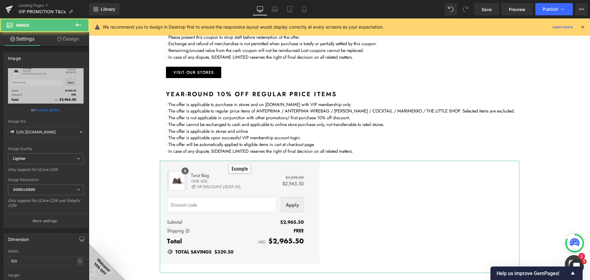
click at [61, 38] on icon at bounding box center [59, 39] width 5 height 5
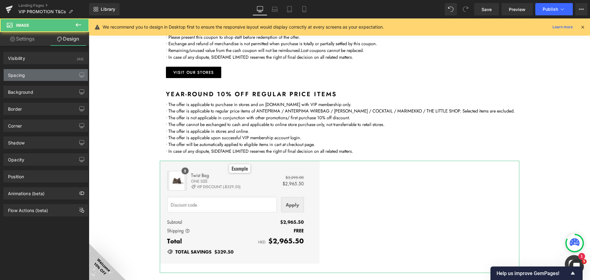
click at [38, 76] on div "Spacing" at bounding box center [46, 75] width 84 height 12
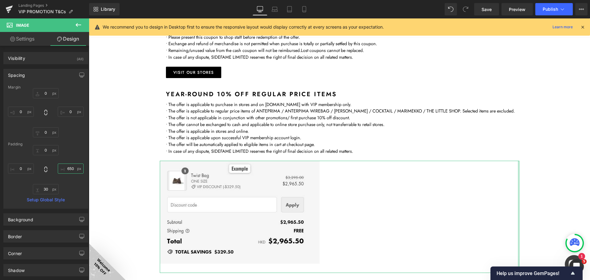
click at [68, 169] on input "650" at bounding box center [71, 168] width 26 height 10
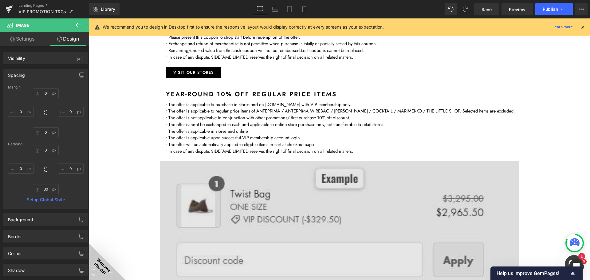
click at [247, 201] on img at bounding box center [339, 281] width 359 height 241
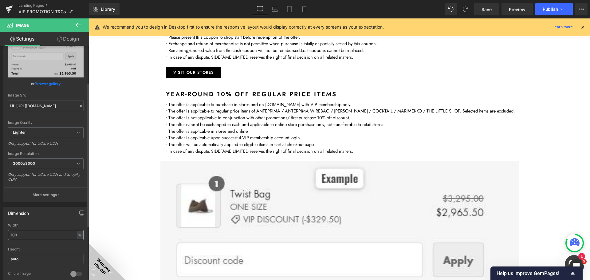
scroll to position [61, 0]
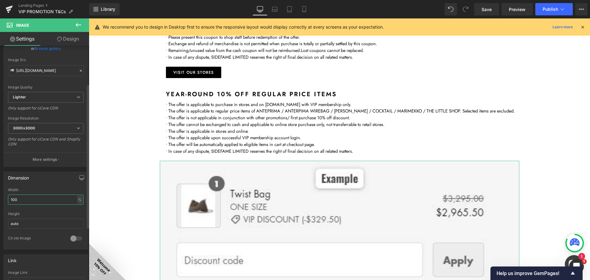
click at [26, 201] on input "100" at bounding box center [46, 199] width 76 height 10
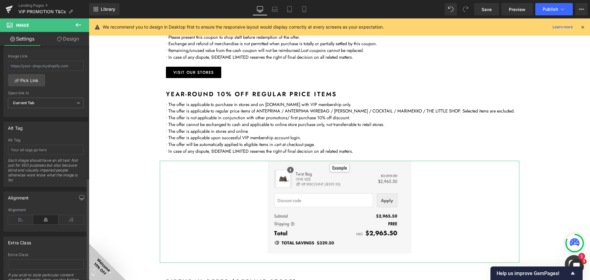
scroll to position [307, 0]
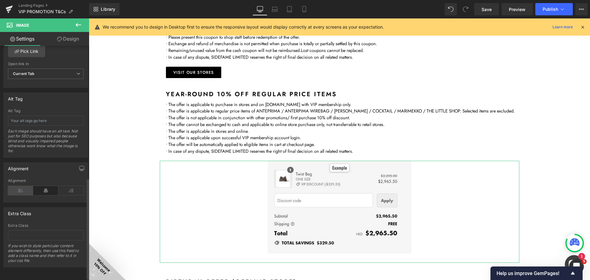
click at [19, 186] on icon at bounding box center [20, 190] width 25 height 9
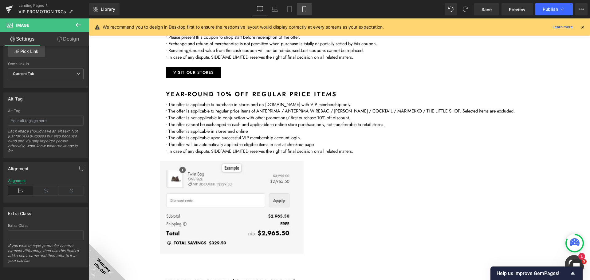
click at [303, 10] on icon at bounding box center [304, 9] width 6 height 6
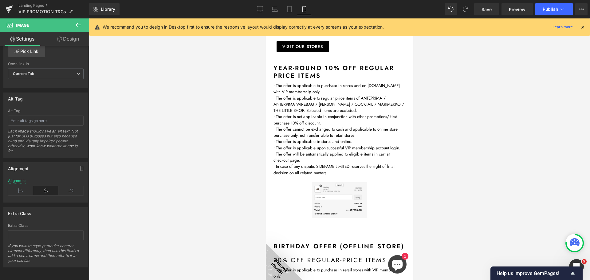
scroll to position [919, 0]
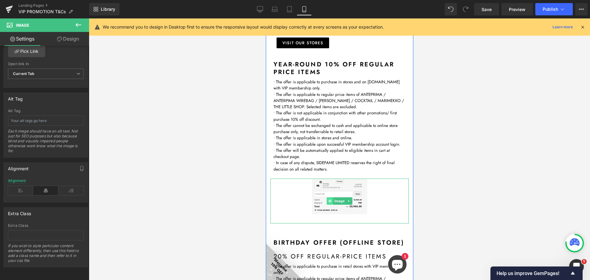
click at [328, 203] on icon at bounding box center [329, 201] width 3 height 4
click at [338, 205] on span "Image" at bounding box center [339, 200] width 13 height 7
click at [335, 201] on img at bounding box center [338, 200] width 55 height 45
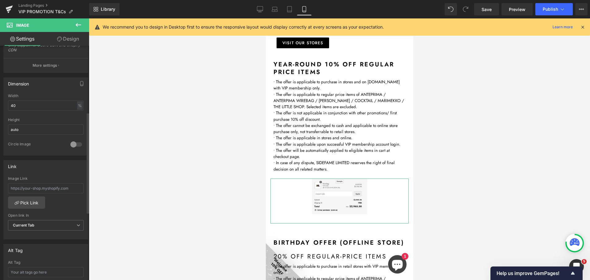
scroll to position [154, 0]
drag, startPoint x: 15, startPoint y: 106, endPoint x: 1, endPoint y: 106, distance: 14.7
click at [1, 106] on div "Dimension 40% Width 40 % % px auto Height auto 0 Circle Image" at bounding box center [46, 116] width 92 height 83
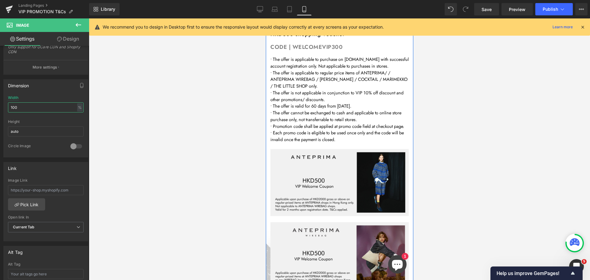
scroll to position [0, 0]
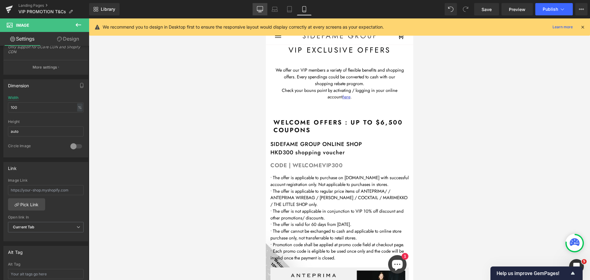
click at [262, 10] on icon at bounding box center [260, 9] width 6 height 6
type input "40"
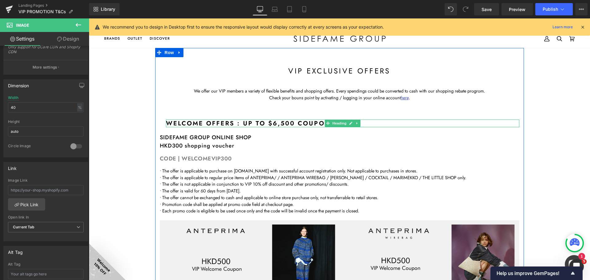
click at [339, 123] on span "Heading" at bounding box center [339, 122] width 17 height 7
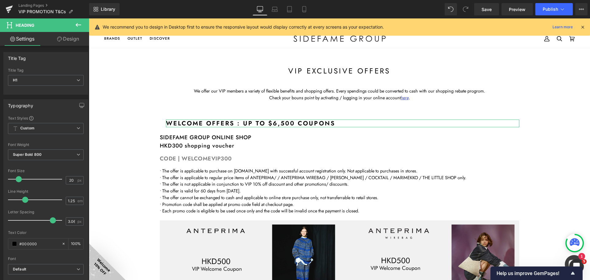
drag, startPoint x: 69, startPoint y: 38, endPoint x: 25, endPoint y: 76, distance: 58.0
click at [69, 39] on link "Design" at bounding box center [68, 39] width 45 height 14
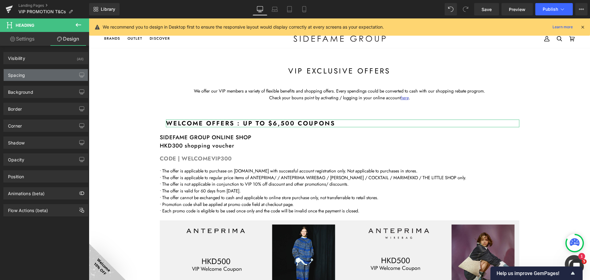
click at [25, 75] on div "Spacing" at bounding box center [16, 73] width 17 height 9
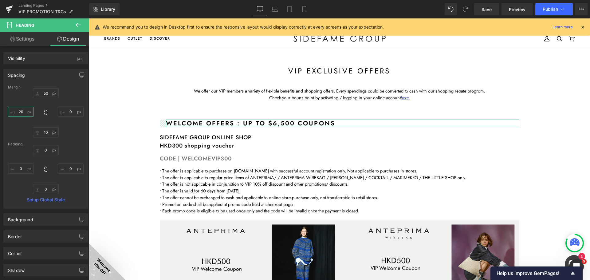
click at [23, 112] on input "20" at bounding box center [21, 112] width 26 height 10
type input "0"
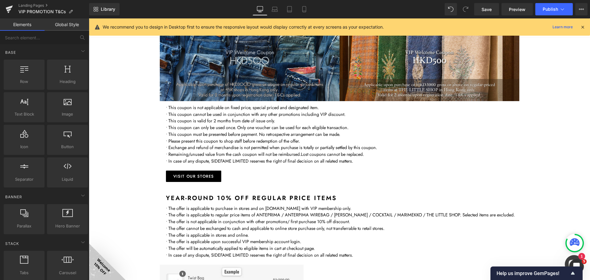
scroll to position [553, 0]
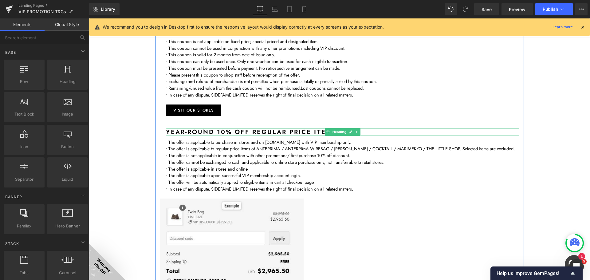
click at [202, 132] on h1 "year-round 10% off regular price items" at bounding box center [342, 132] width 353 height 8
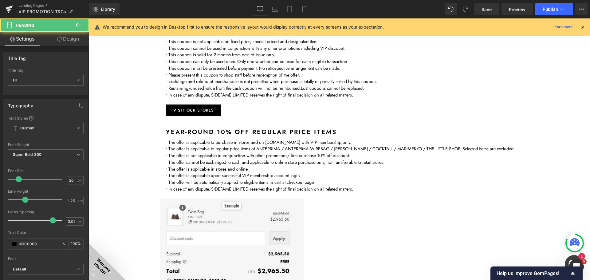
click at [66, 38] on link "Design" at bounding box center [68, 39] width 45 height 14
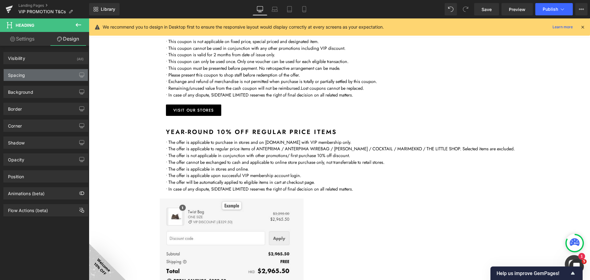
click at [42, 74] on div "Spacing" at bounding box center [46, 75] width 84 height 12
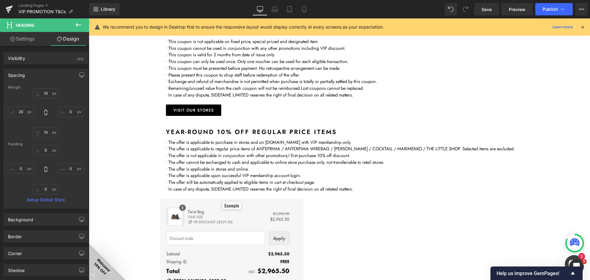
type input "10"
type input "0"
type input "10"
type input "20"
type input "0"
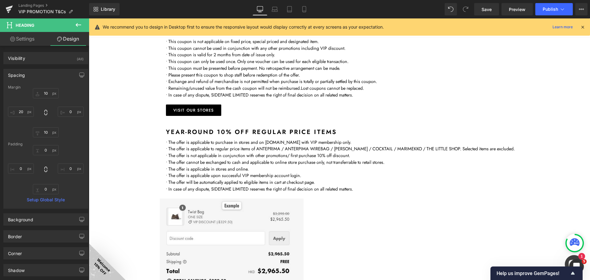
type input "0"
click at [20, 113] on input "20" at bounding box center [21, 112] width 26 height 10
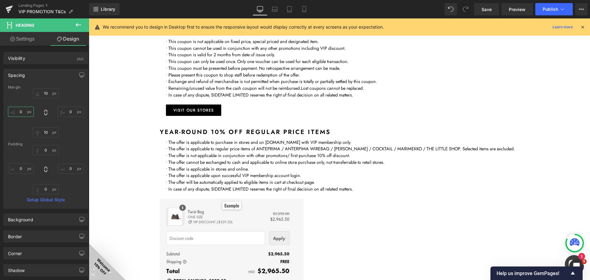
type input "0"
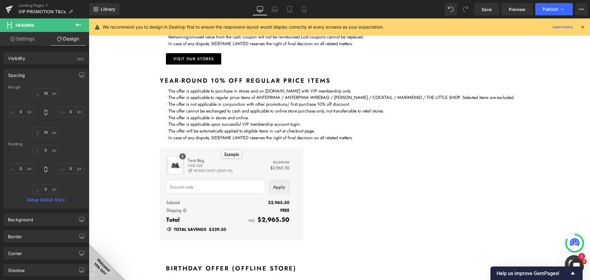
scroll to position [737, 0]
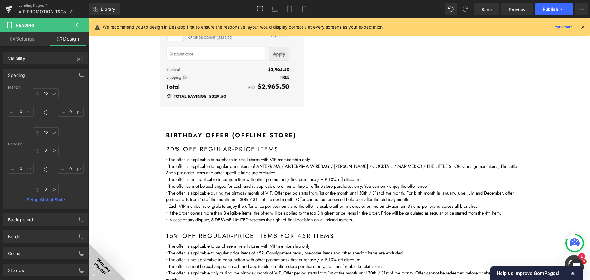
click at [89, 18] on div at bounding box center [89, 18] width 0 height 0
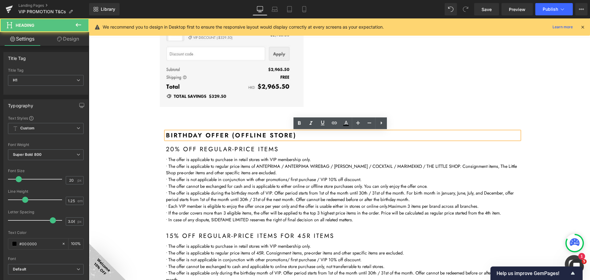
click at [179, 134] on h1 "Birthday Offer (offline store)" at bounding box center [342, 135] width 353 height 8
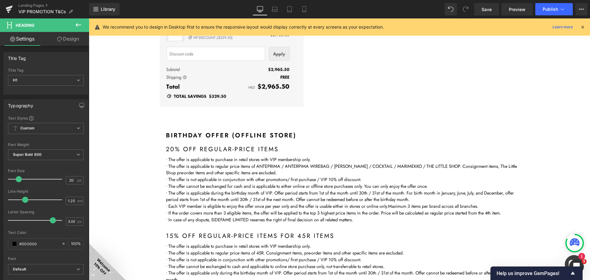
click at [69, 42] on link "Design" at bounding box center [68, 39] width 45 height 14
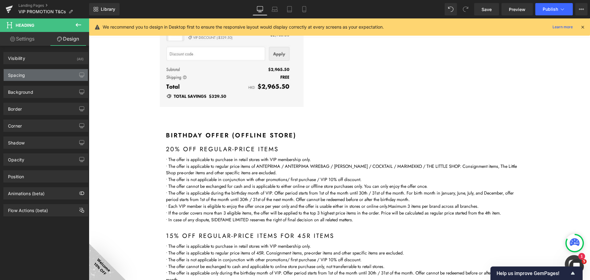
click at [31, 78] on div "Spacing" at bounding box center [46, 75] width 84 height 12
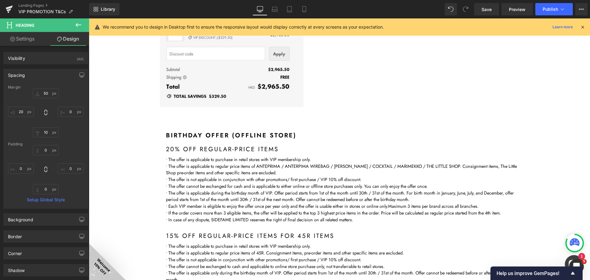
type input "50"
type input "0"
type input "10"
type input "20"
type input "0"
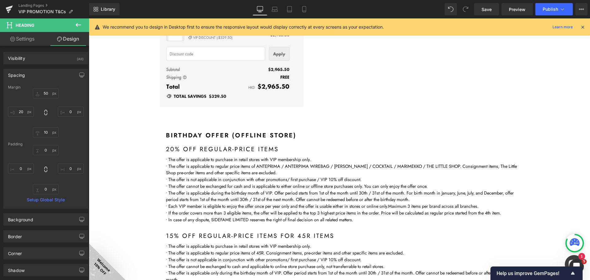
type input "0"
click at [24, 112] on input "20" at bounding box center [21, 112] width 26 height 10
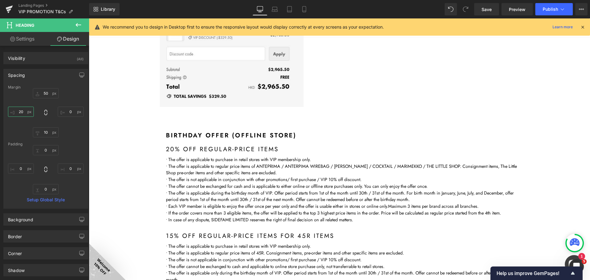
type input "0"
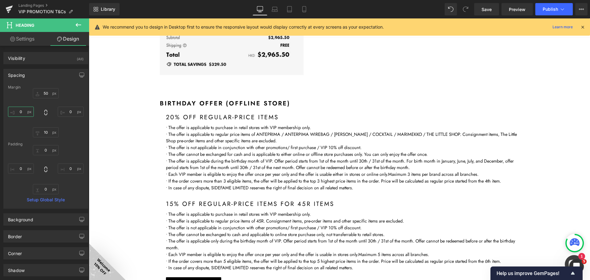
scroll to position [952, 0]
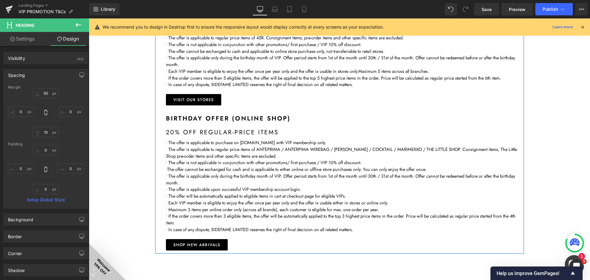
click at [89, 18] on div at bounding box center [89, 18] width 0 height 0
click at [207, 116] on h1 "Birthday Offer (online shop)" at bounding box center [342, 119] width 353 height 8
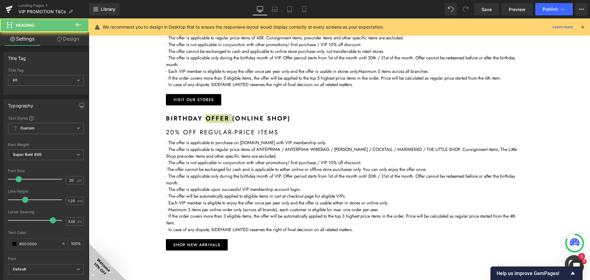
click at [69, 41] on link "Design" at bounding box center [68, 39] width 45 height 14
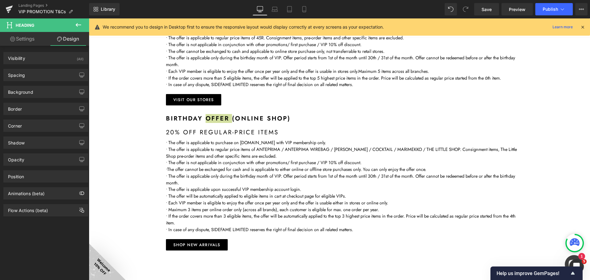
drag, startPoint x: 18, startPoint y: 74, endPoint x: 18, endPoint y: 87, distance: 12.6
click at [18, 74] on div "Spacing" at bounding box center [16, 73] width 17 height 9
type input "10"
type input "0"
type input "10"
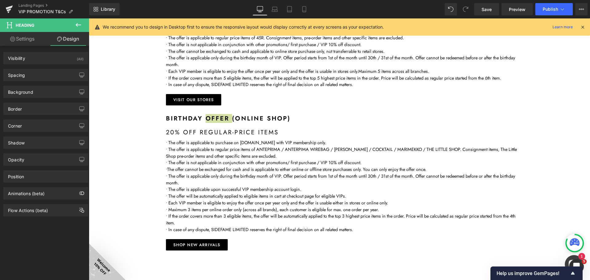
type input "20"
type input "0"
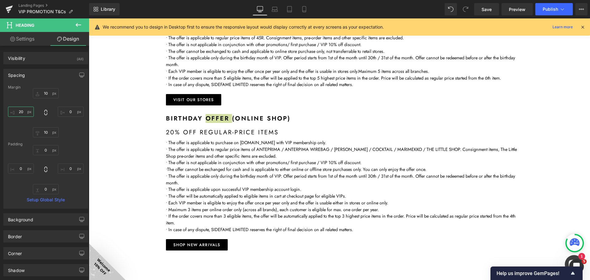
click at [25, 111] on input "20" at bounding box center [21, 112] width 26 height 10
type input "0"
click at [553, 9] on span "Publish" at bounding box center [549, 9] width 15 height 5
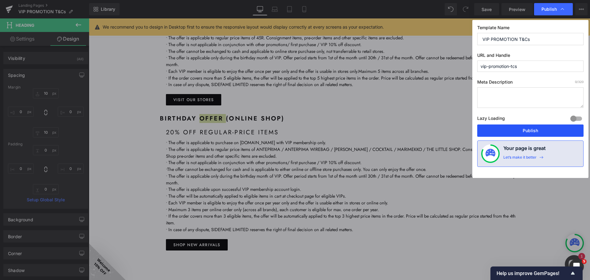
click at [536, 129] on button "Publish" at bounding box center [530, 130] width 106 height 12
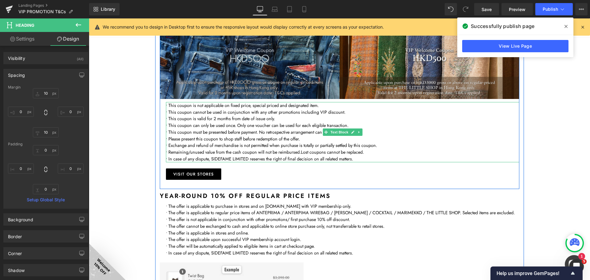
scroll to position [491, 0]
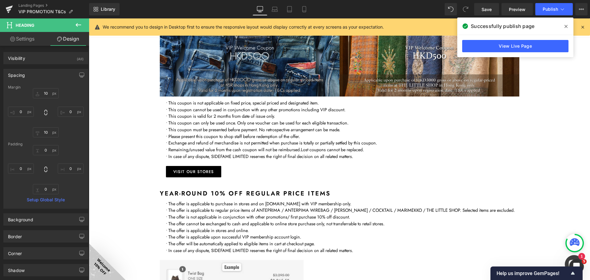
click at [548, 188] on div "VIP exclusive Offers Heading We offer our VIP members a variety of flexible ben…" at bounding box center [339, 181] width 501 height 1248
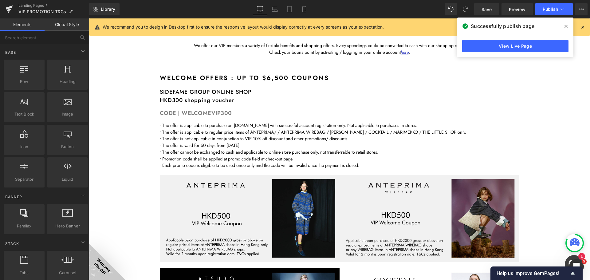
scroll to position [0, 0]
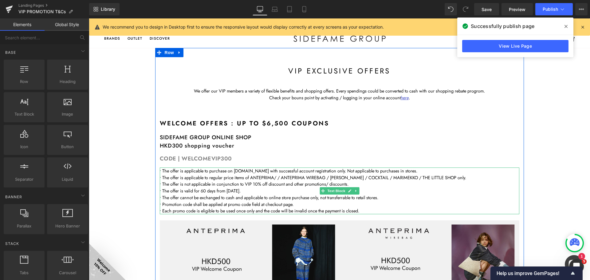
click at [230, 192] on p "• The offer is valid for 60 days from [DATE]." at bounding box center [339, 190] width 359 height 7
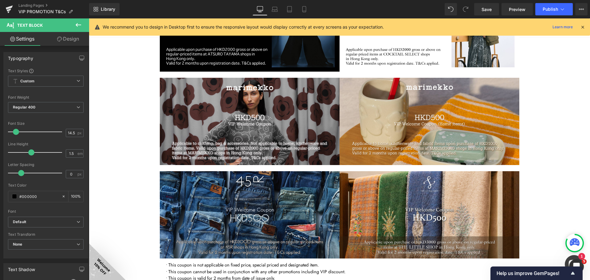
scroll to position [461, 0]
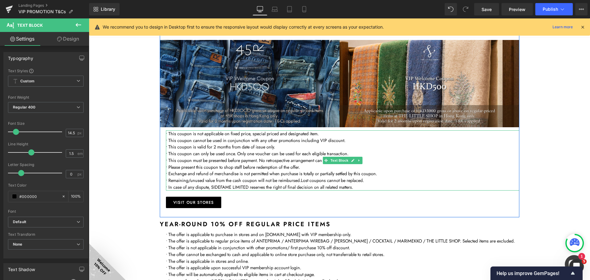
click at [269, 148] on p "• This coupon is valid for 2 months from date of issue only." at bounding box center [342, 146] width 353 height 7
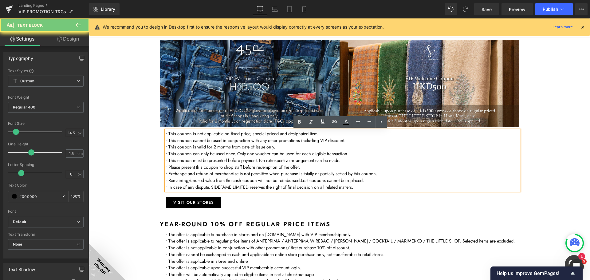
click at [269, 148] on p "• This coupon is valid for 2 months from date of issue only." at bounding box center [342, 146] width 353 height 7
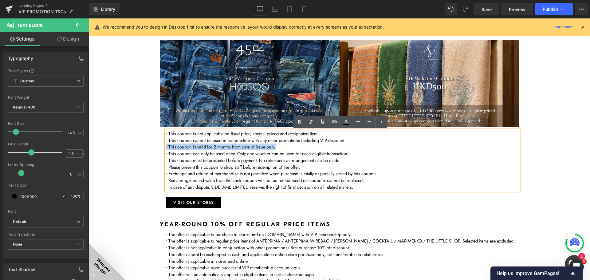
copy p "• This coupon is valid for 2 months from date of issue only."
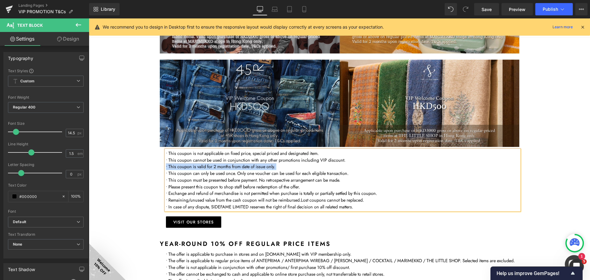
scroll to position [430, 0]
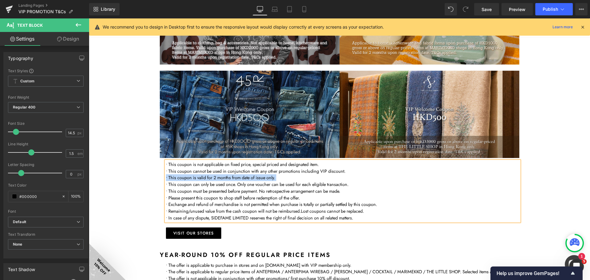
click at [221, 178] on p "• This coupon is valid for 2 months from date of issue only." at bounding box center [342, 177] width 353 height 7
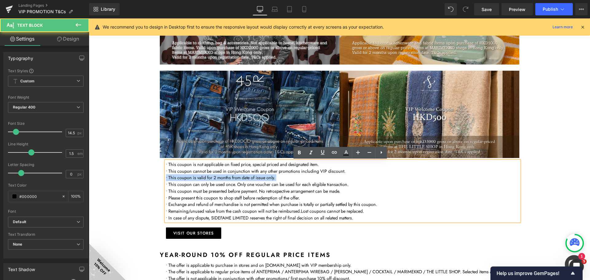
click at [225, 179] on p "• This coupon is valid for 2 months from date of issue only." at bounding box center [342, 177] width 353 height 7
click at [226, 177] on p "• This coupon is valid for 2 months from date of issue only." at bounding box center [342, 177] width 353 height 7
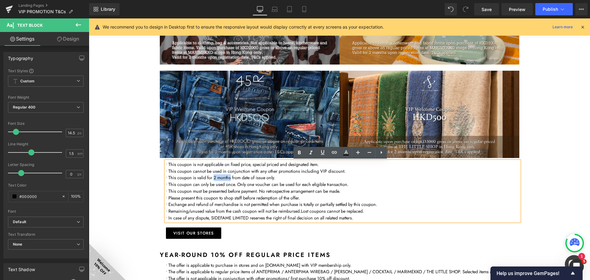
drag, startPoint x: 228, startPoint y: 178, endPoint x: 211, endPoint y: 177, distance: 16.9
click at [211, 177] on p "• This coupon is valid for 2 months from date of issue only." at bounding box center [342, 177] width 353 height 7
click at [214, 178] on p "• This coupon is valid for 60 days from date of issue only." at bounding box center [342, 177] width 353 height 7
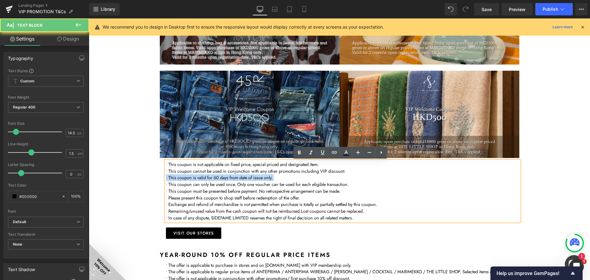
click at [214, 178] on p "• This coupon is valid for 60 days from date of issue only." at bounding box center [342, 177] width 353 height 7
copy p "• This coupon is valid for 60 days from date of issue only."
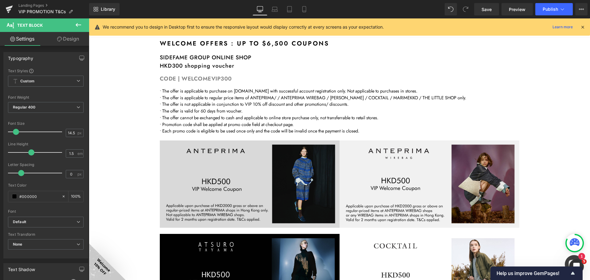
scroll to position [0, 0]
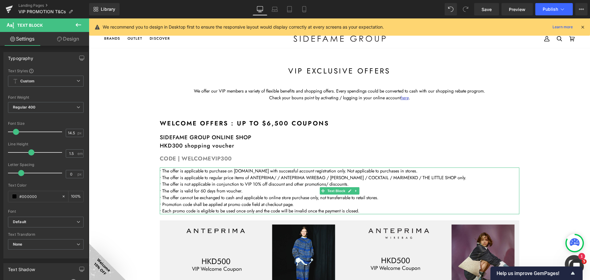
click at [220, 188] on p "• The offer is valid for 60 days from voucher." at bounding box center [339, 190] width 359 height 7
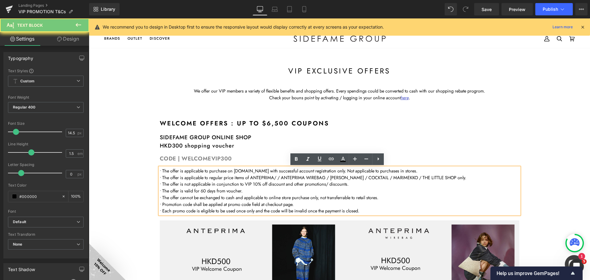
click at [220, 188] on p "• The offer is valid for 60 days from voucher." at bounding box center [339, 190] width 359 height 7
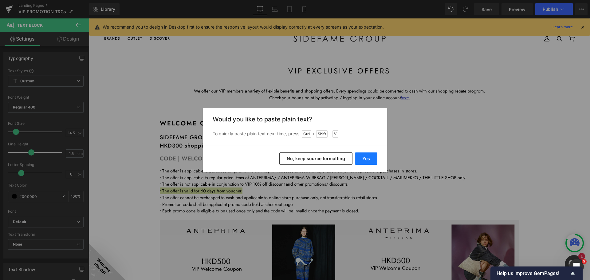
click at [365, 156] on button "Yes" at bounding box center [366, 158] width 22 height 12
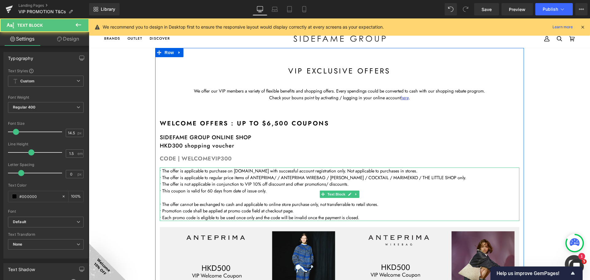
click at [232, 196] on p at bounding box center [339, 197] width 359 height 7
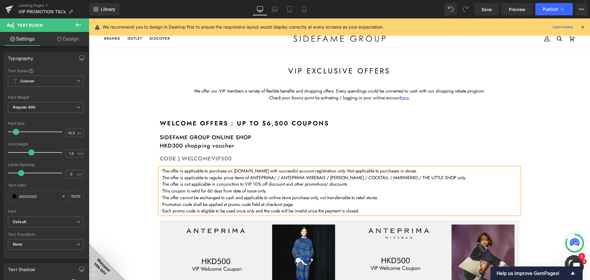
click at [179, 189] on span "• This coupon is valid for 60 days from date of issue only." at bounding box center [213, 190] width 107 height 6
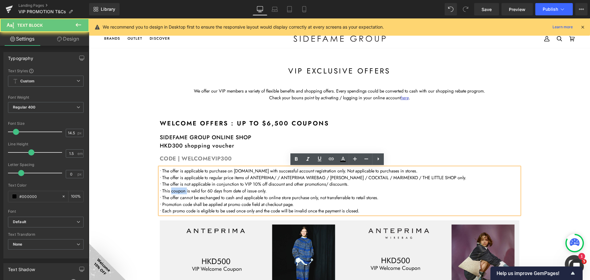
click at [179, 189] on span "• This coupon is valid for 60 days from date of issue only." at bounding box center [213, 190] width 107 height 6
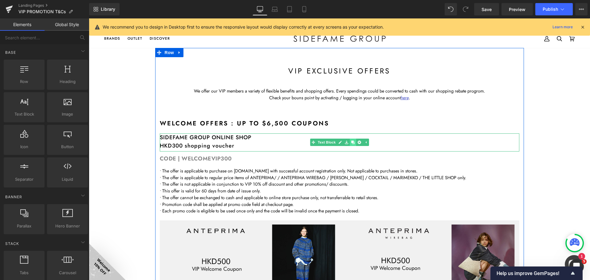
click at [351, 142] on icon at bounding box center [352, 142] width 3 height 4
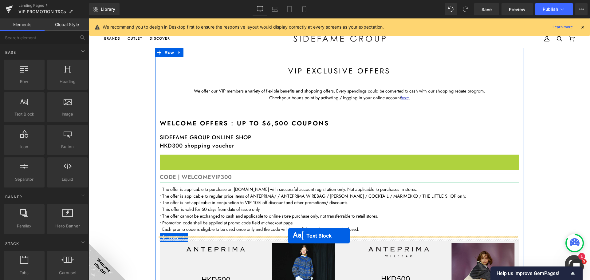
drag, startPoint x: 321, startPoint y: 163, endPoint x: 288, endPoint y: 236, distance: 79.2
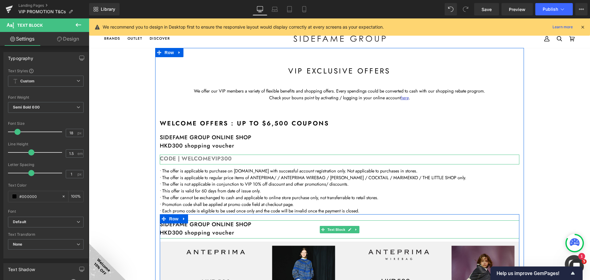
click at [236, 225] on strong "SIDEFAME GROUP ONLINE SHOP" at bounding box center [206, 224] width 92 height 8
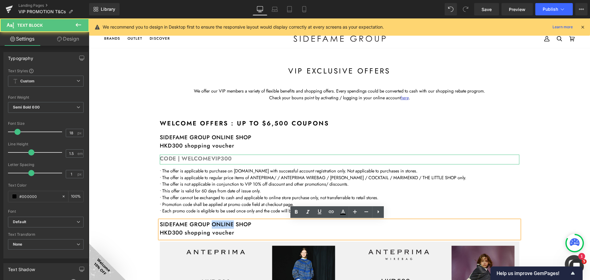
drag, startPoint x: 210, startPoint y: 224, endPoint x: 232, endPoint y: 224, distance: 21.2
click at [232, 224] on strong "SIDEFAME GROUP ONLINE SHOP" at bounding box center [206, 224] width 92 height 8
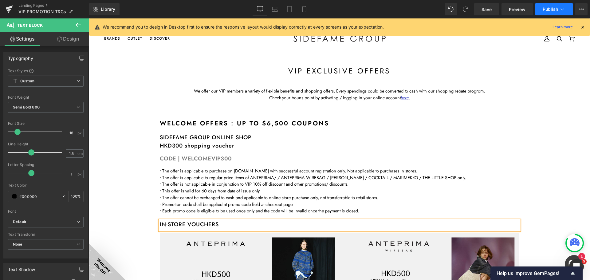
click at [552, 8] on span "Publish" at bounding box center [549, 9] width 15 height 5
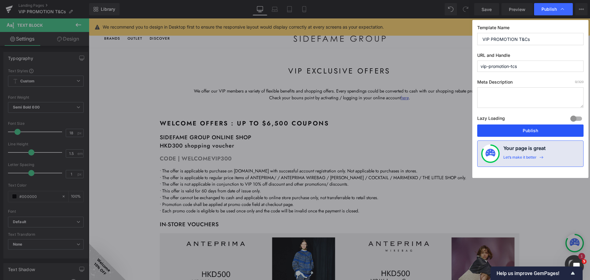
click at [537, 128] on button "Publish" at bounding box center [530, 130] width 106 height 12
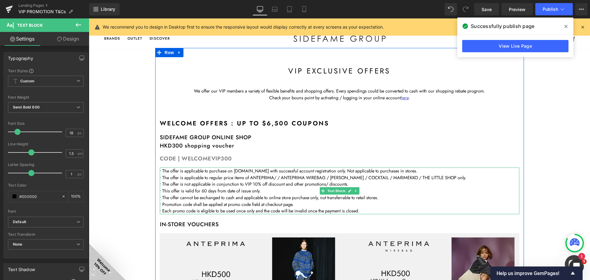
click at [178, 171] on span "• The offer is applicable to purchase on [DOMAIN_NAME] with successful account …" at bounding box center [288, 170] width 257 height 6
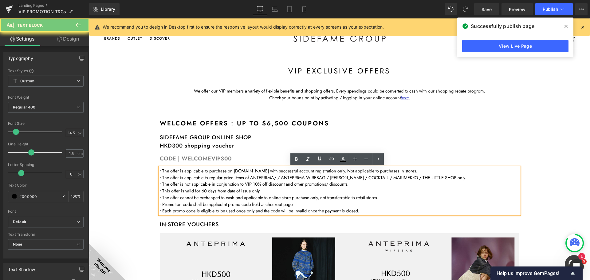
click at [178, 171] on span "• The offer is applicable to purchase on [DOMAIN_NAME] with successful account …" at bounding box center [288, 170] width 257 height 6
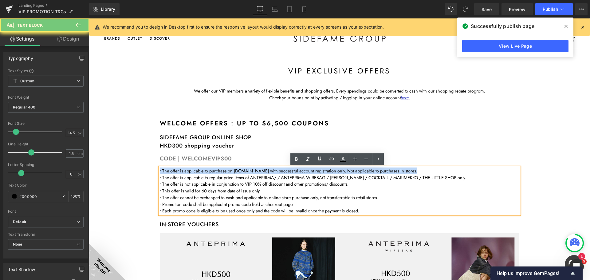
copy span "• The offer is applicable to purchase on [DOMAIN_NAME] with successful account …"
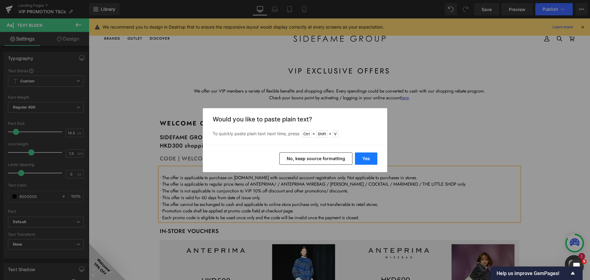
click at [367, 158] on button "Yes" at bounding box center [366, 158] width 22 height 12
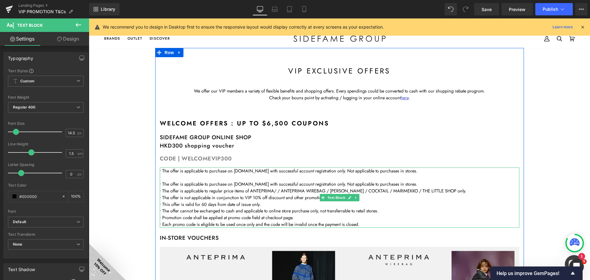
click at [202, 176] on p at bounding box center [339, 177] width 359 height 7
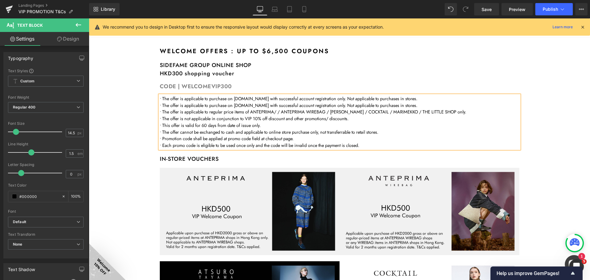
scroll to position [61, 0]
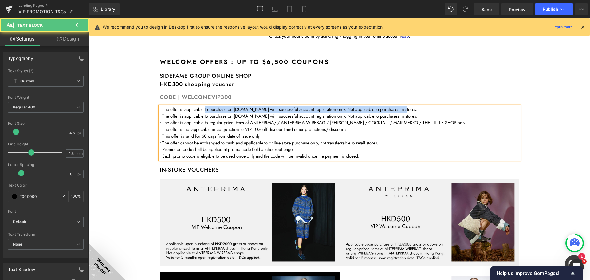
drag, startPoint x: 203, startPoint y: 109, endPoint x: 404, endPoint y: 109, distance: 201.2
click at [404, 109] on span "• The offer is applicable to purchase on [DOMAIN_NAME] with successful account …" at bounding box center [288, 109] width 257 height 6
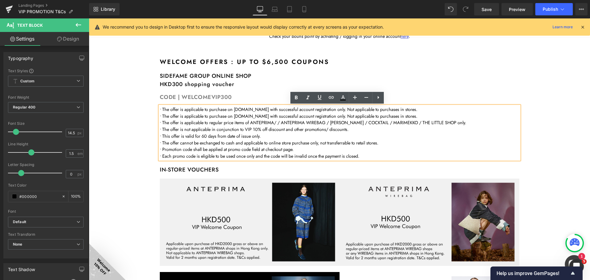
click at [285, 116] on span "• The offer is applicable to purchase on [DOMAIN_NAME] with successful account …" at bounding box center [288, 116] width 257 height 6
click at [204, 116] on span "• The offer is applicable to purchase on [DOMAIN_NAME] with successful account …" at bounding box center [288, 116] width 257 height 6
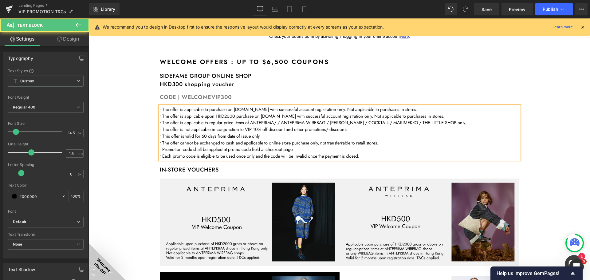
click at [367, 107] on span "• The offer is applicable to purchase on [DOMAIN_NAME] with successful account …" at bounding box center [288, 109] width 257 height 6
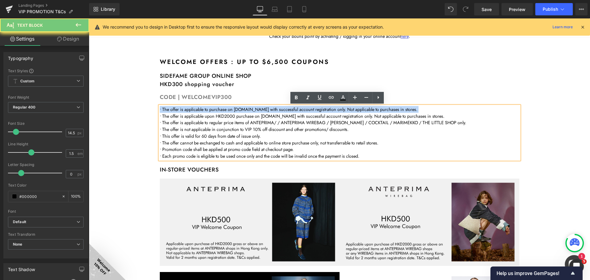
click at [367, 107] on span "• The offer is applicable to purchase on [DOMAIN_NAME] with successful account …" at bounding box center [288, 109] width 257 height 6
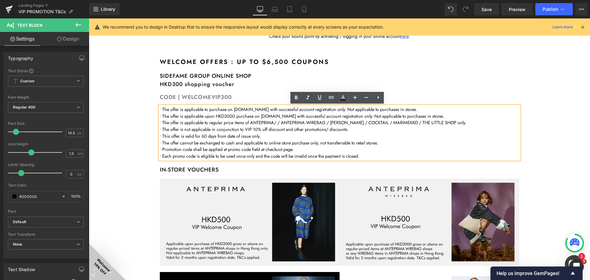
click at [271, 117] on span "• The offer is applicable upon HKD2000 purchase on [DOMAIN_NAME] with successfu…" at bounding box center [302, 116] width 284 height 6
click at [235, 115] on span "• The offer is applicable upon HKD2000 purchase on [DOMAIN_NAME] with successfu…" at bounding box center [302, 116] width 284 height 6
click at [229, 115] on span "• The offer is applicable upon HKD2000 purchase on [DOMAIN_NAME] with successfu…" at bounding box center [302, 116] width 284 height 6
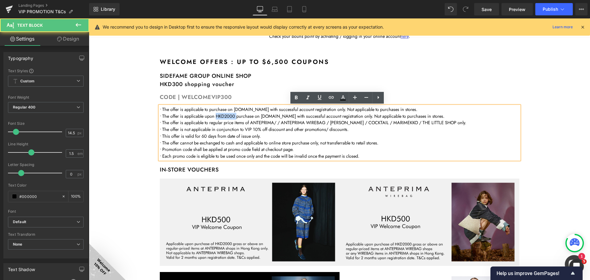
click at [229, 115] on span "• The offer is applicable upon HKD2000 purchase on [DOMAIN_NAME] with successfu…" at bounding box center [302, 116] width 284 height 6
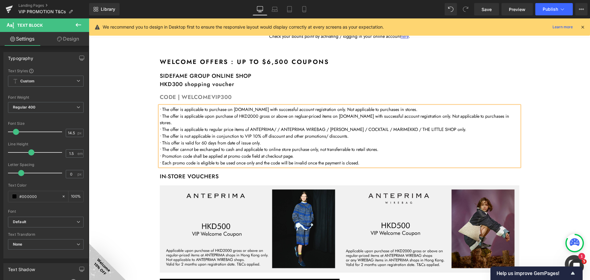
drag, startPoint x: 194, startPoint y: 123, endPoint x: 460, endPoint y: 116, distance: 265.4
click at [460, 116] on p "• The offer is applicable upon purchase of HKD2000 gross or above on regluar-pr…" at bounding box center [339, 120] width 359 height 14
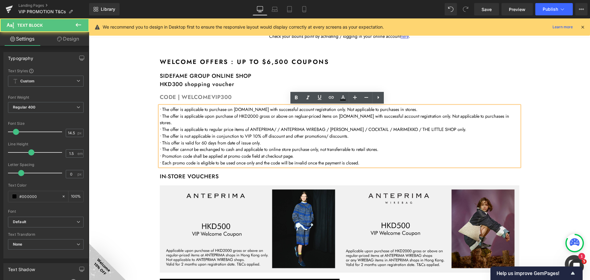
click at [416, 111] on span "• The offer is applicable to purchase on [DOMAIN_NAME] with successful account …" at bounding box center [288, 109] width 257 height 6
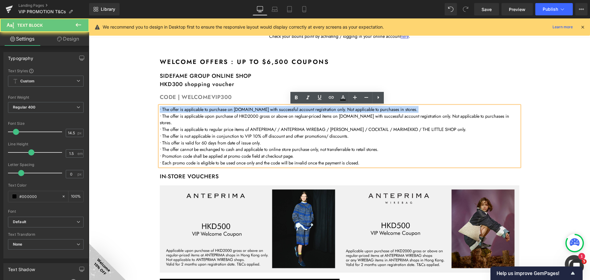
click at [416, 111] on span "• The offer is applicable to purchase on [DOMAIN_NAME] with successful account …" at bounding box center [288, 109] width 257 height 6
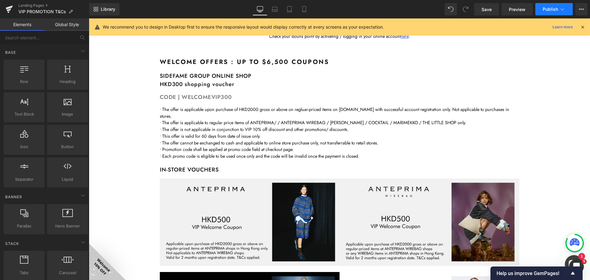
click at [548, 6] on button "Publish" at bounding box center [553, 9] width 37 height 12
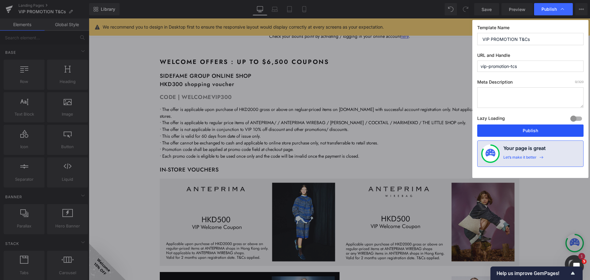
click at [545, 130] on button "Publish" at bounding box center [530, 130] width 106 height 12
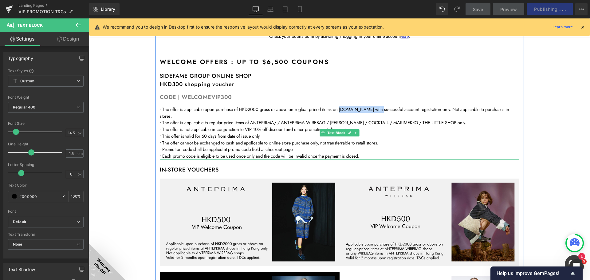
drag, startPoint x: 381, startPoint y: 111, endPoint x: 338, endPoint y: 109, distance: 42.5
click at [338, 109] on span "• The offer is applicable upon purchase of HKD2000 gross or above on regluar-pr…" at bounding box center [334, 112] width 349 height 13
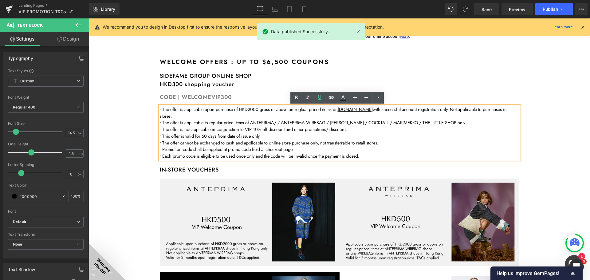
click at [416, 4] on div "Library Desktop Desktop Laptop Tablet Mobile Save Preview Publish Scheduled Vie…" at bounding box center [339, 9] width 501 height 12
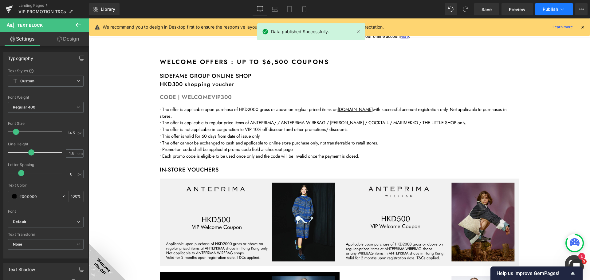
click at [550, 11] on span "Publish" at bounding box center [549, 9] width 15 height 5
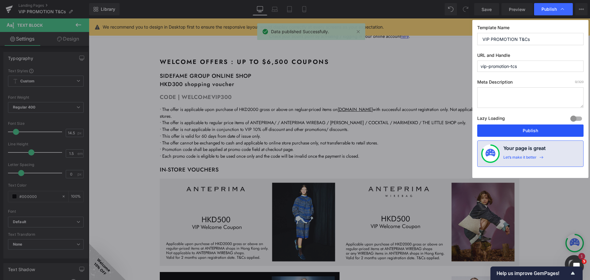
click at [535, 132] on button "Publish" at bounding box center [530, 130] width 106 height 12
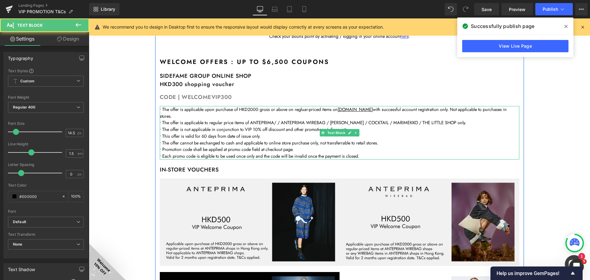
click at [294, 150] on p "• Promotion code shall be applied at promo code field at checkout page." at bounding box center [339, 149] width 359 height 7
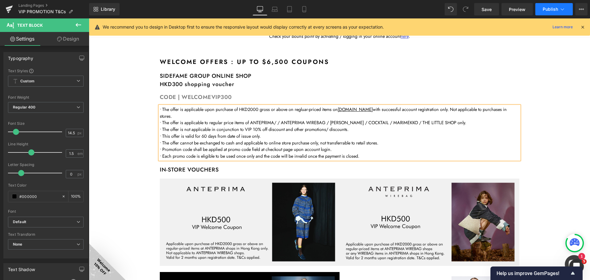
click at [555, 3] on button "Publish" at bounding box center [553, 9] width 37 height 12
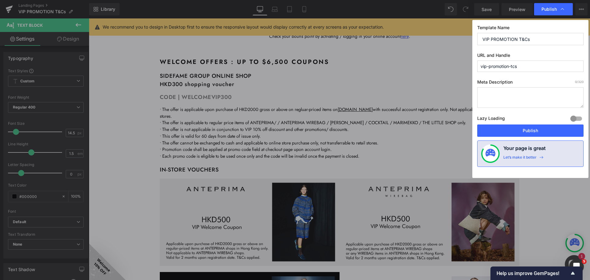
click at [535, 124] on div "Lazy Loading Build Upgrade plan to unlock" at bounding box center [530, 119] width 106 height 10
click at [534, 128] on button "Publish" at bounding box center [530, 130] width 106 height 12
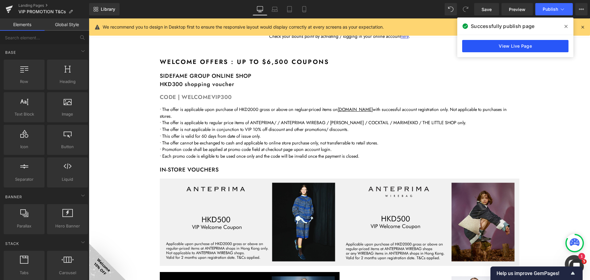
click at [509, 45] on link "View Live Page" at bounding box center [515, 46] width 106 height 12
